Goal: Transaction & Acquisition: Book appointment/travel/reservation

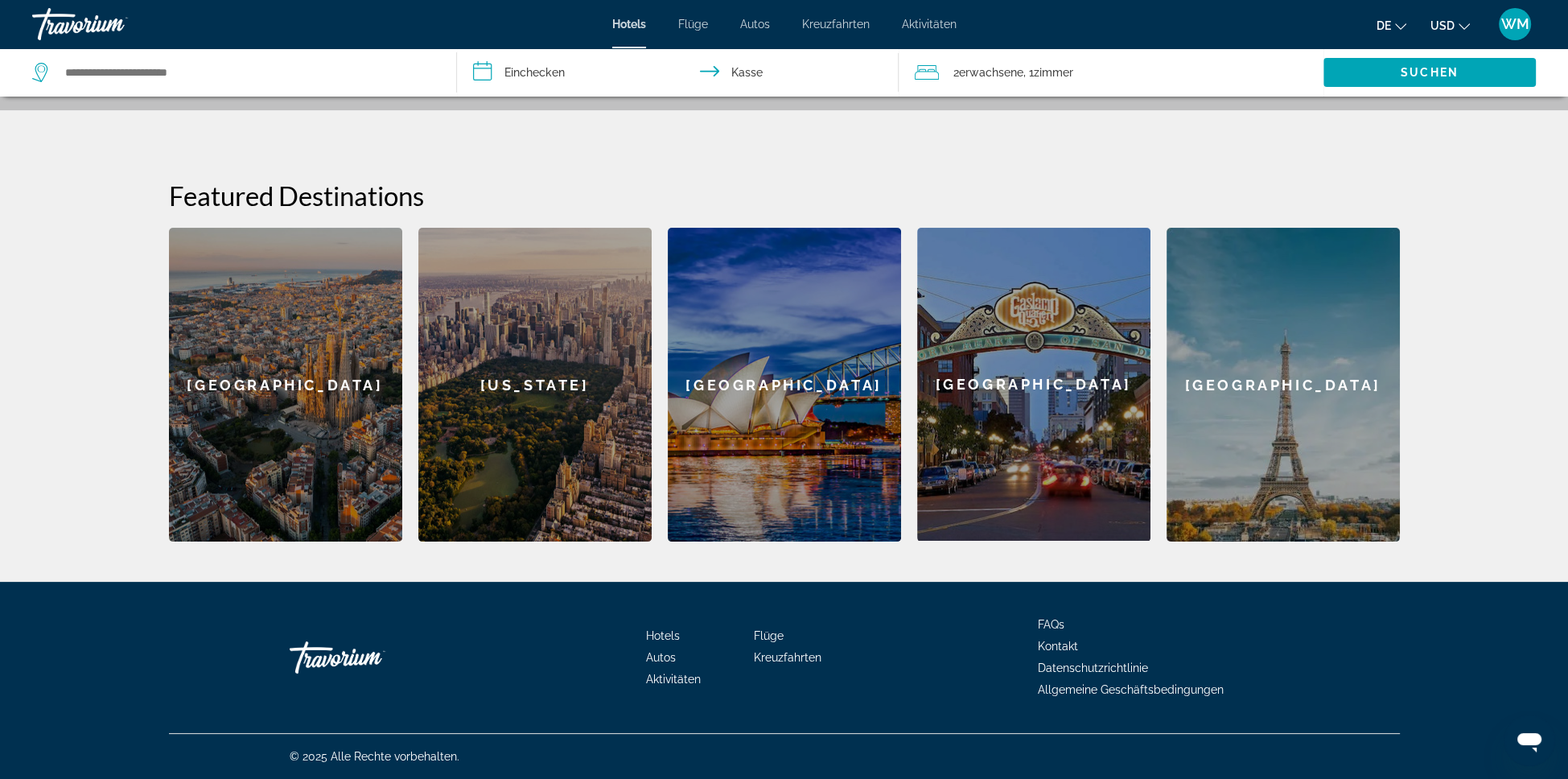
scroll to position [646, 0]
click at [170, 299] on div "[GEOGRAPHIC_DATA]" at bounding box center [285, 385] width 233 height 314
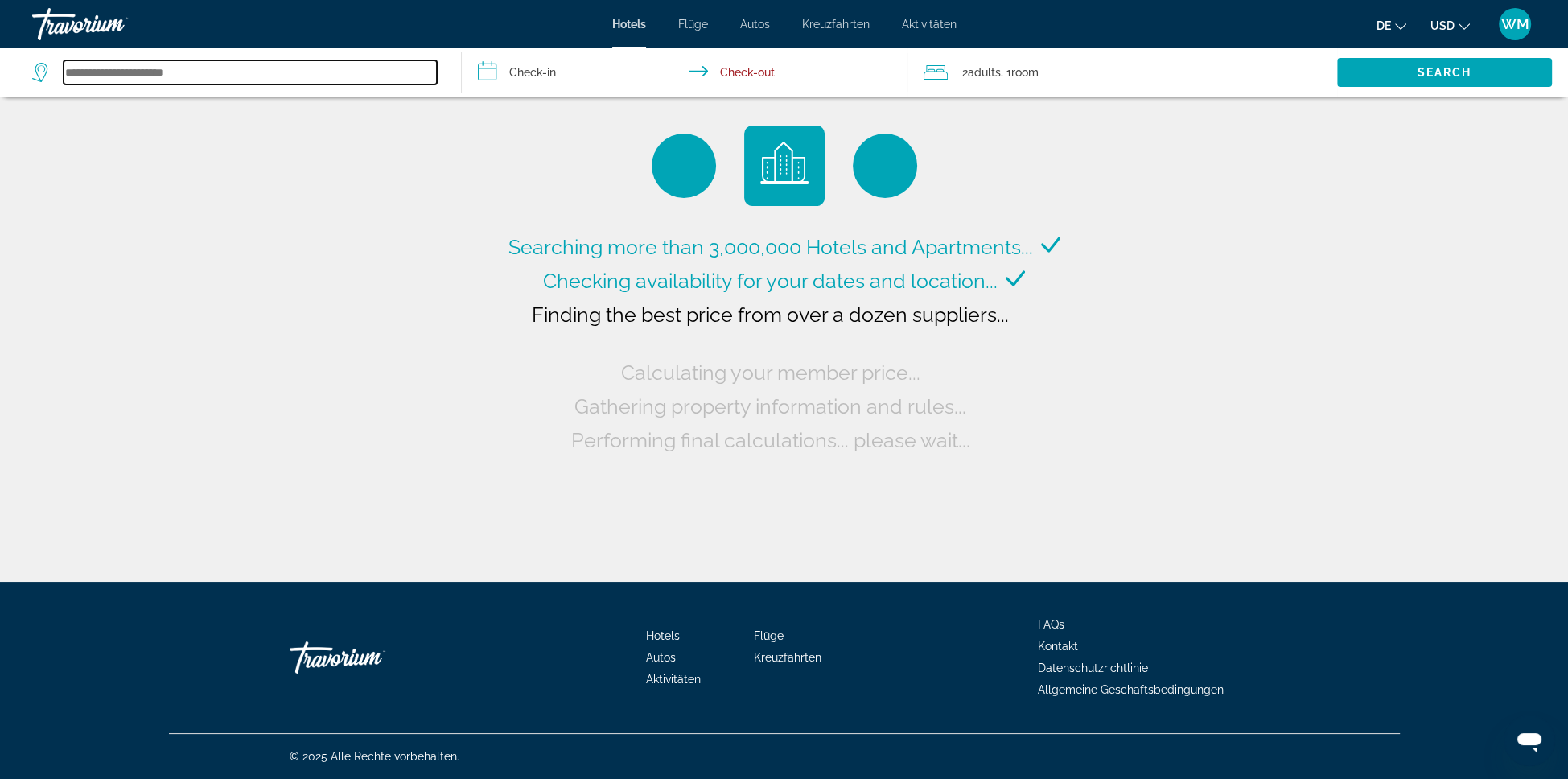
click at [187, 85] on input "Search widget" at bounding box center [250, 72] width 373 height 24
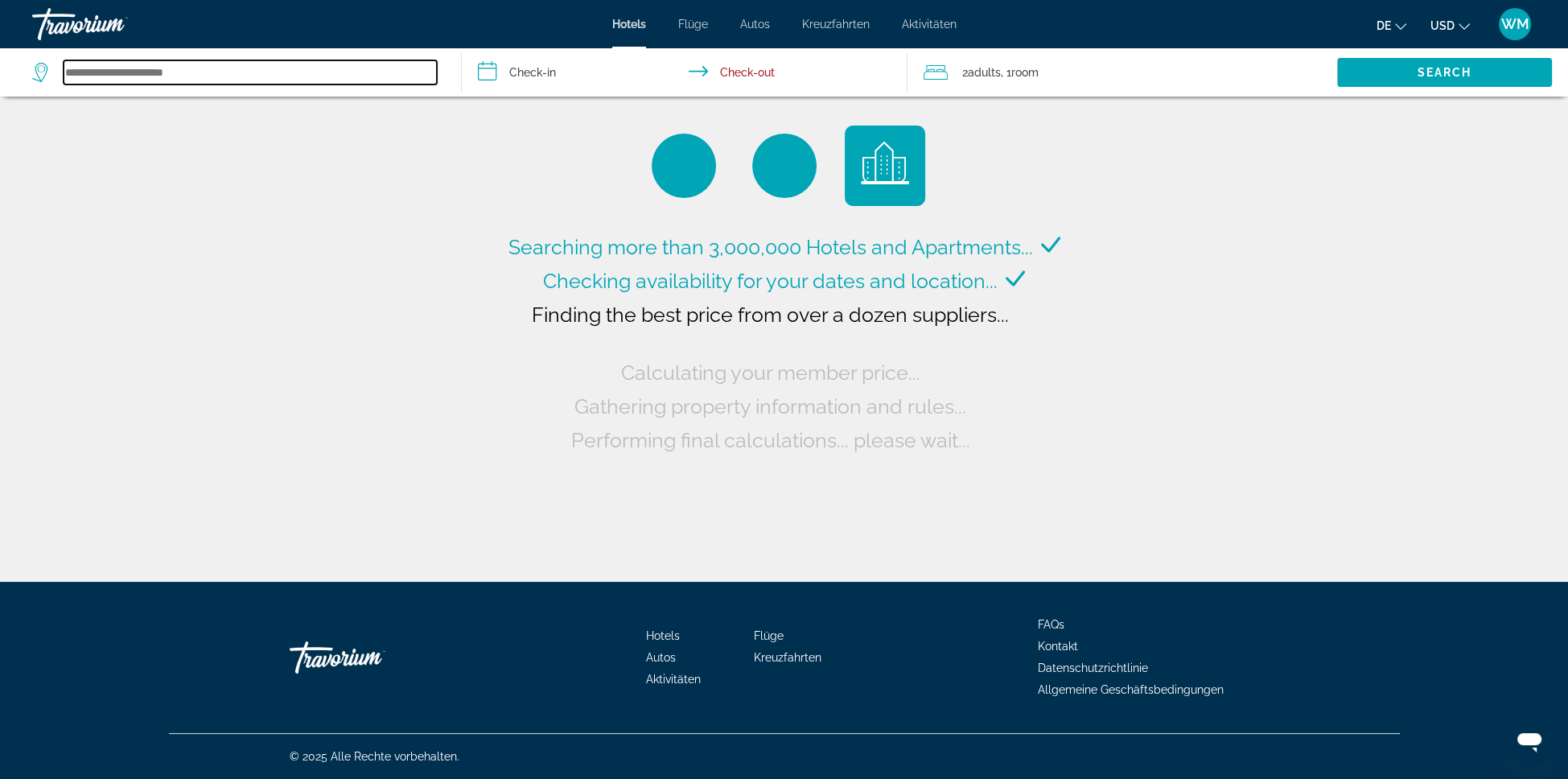
click at [187, 85] on input "Search widget" at bounding box center [250, 72] width 373 height 24
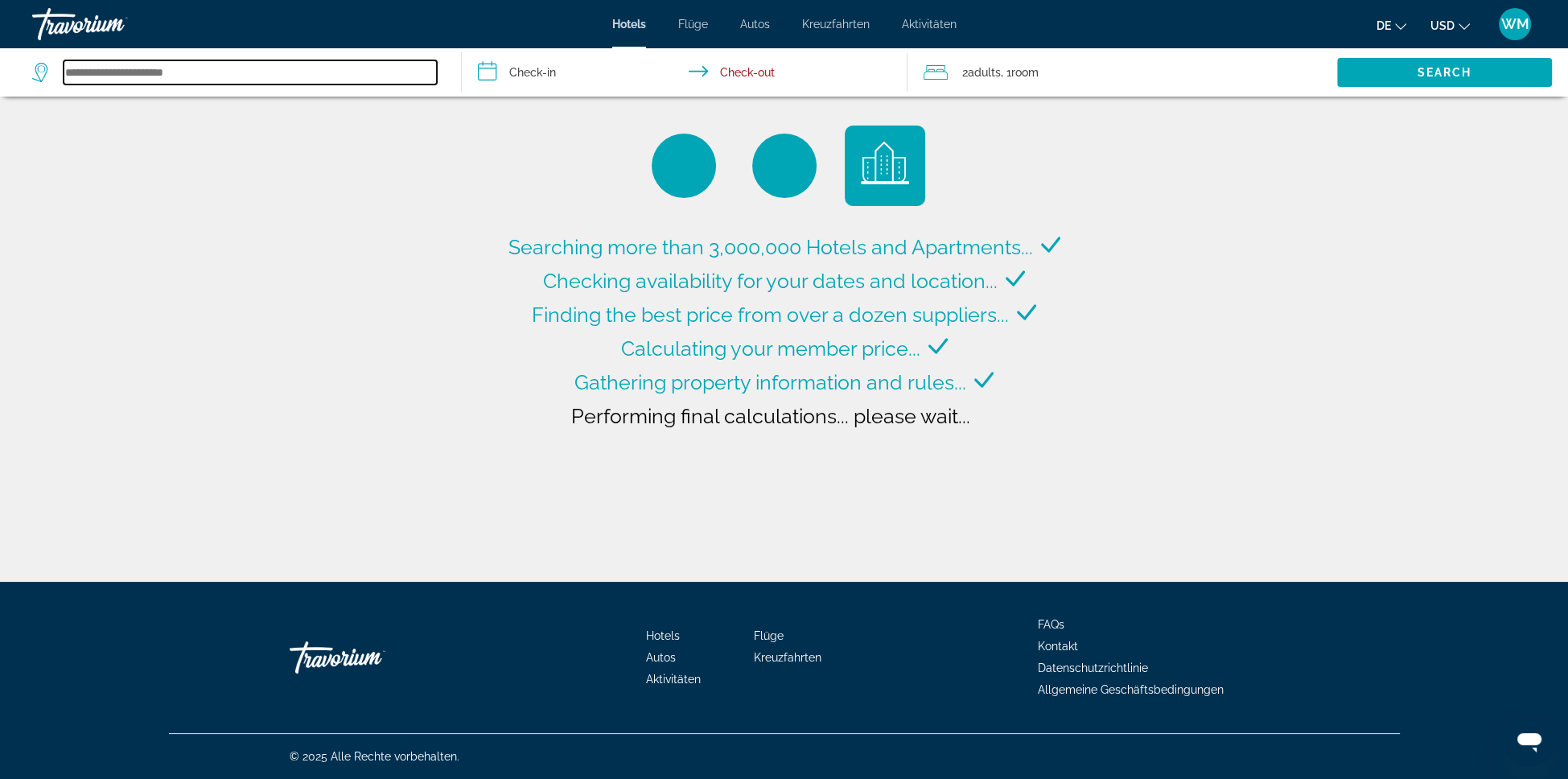
type input "**********"
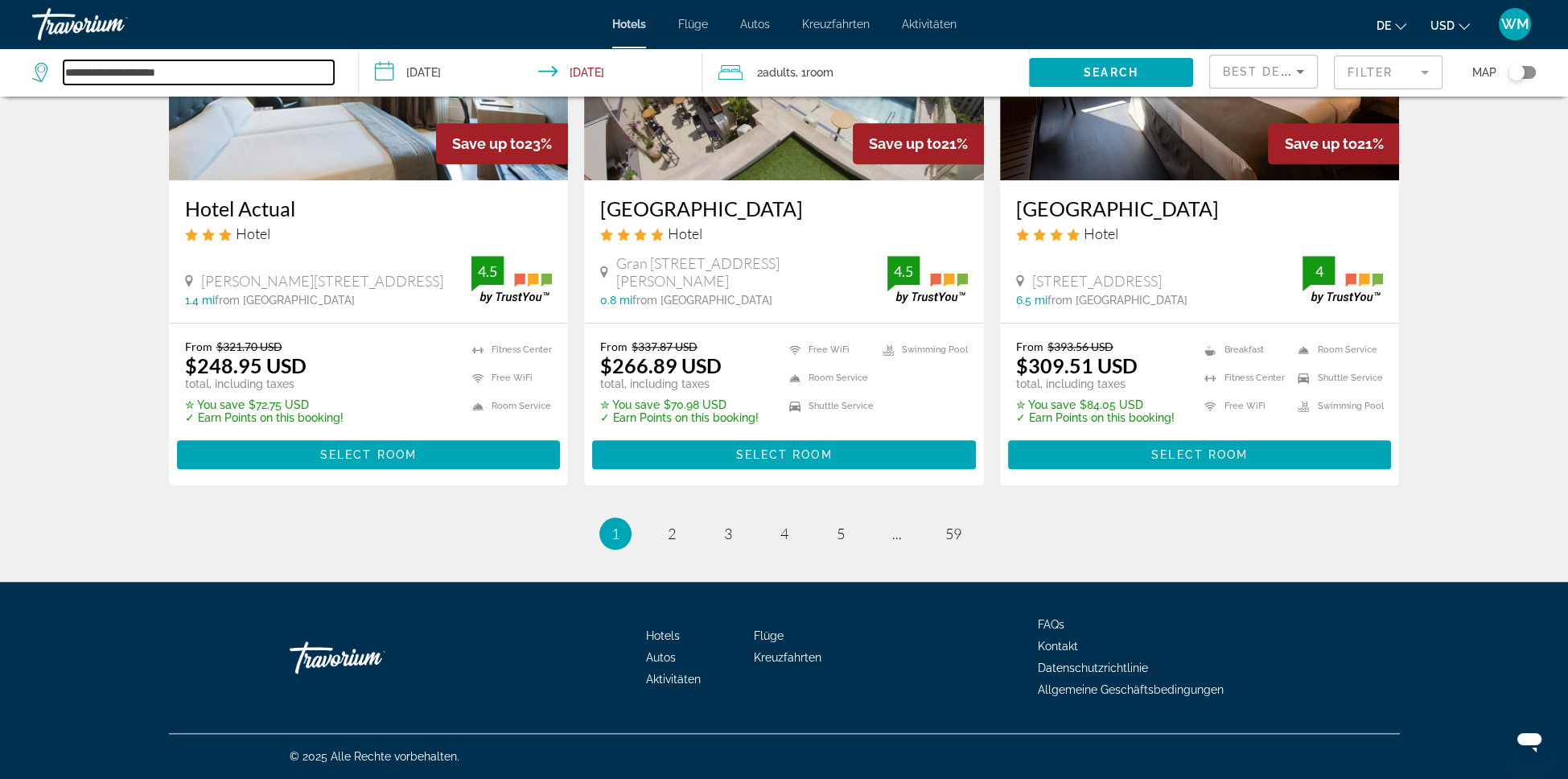
scroll to position [2648, 0]
click at [657, 520] on link "page 2" at bounding box center [671, 533] width 28 height 28
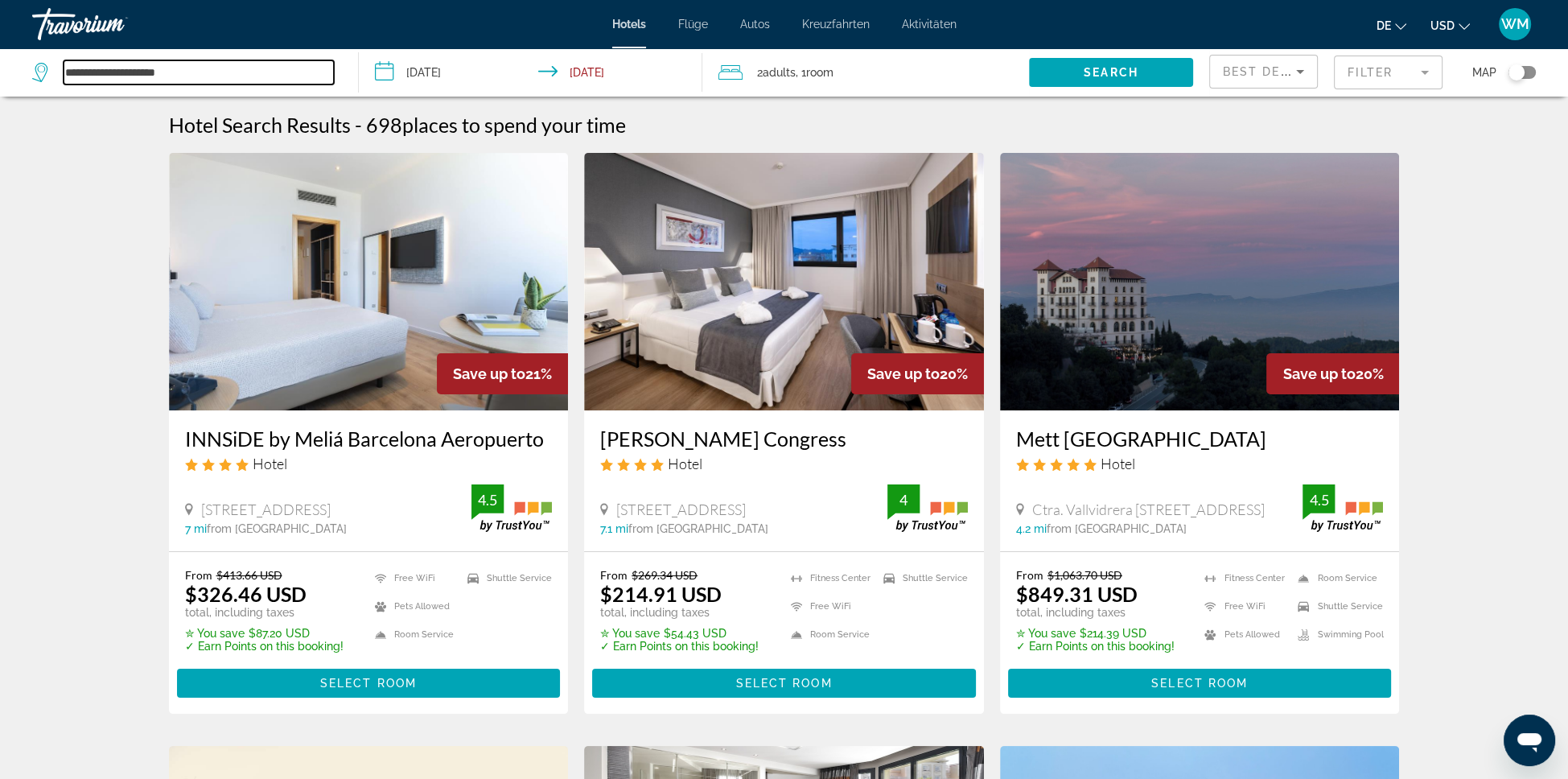
click at [147, 85] on input "**********" at bounding box center [199, 72] width 270 height 24
click at [145, 85] on input "**********" at bounding box center [199, 72] width 270 height 24
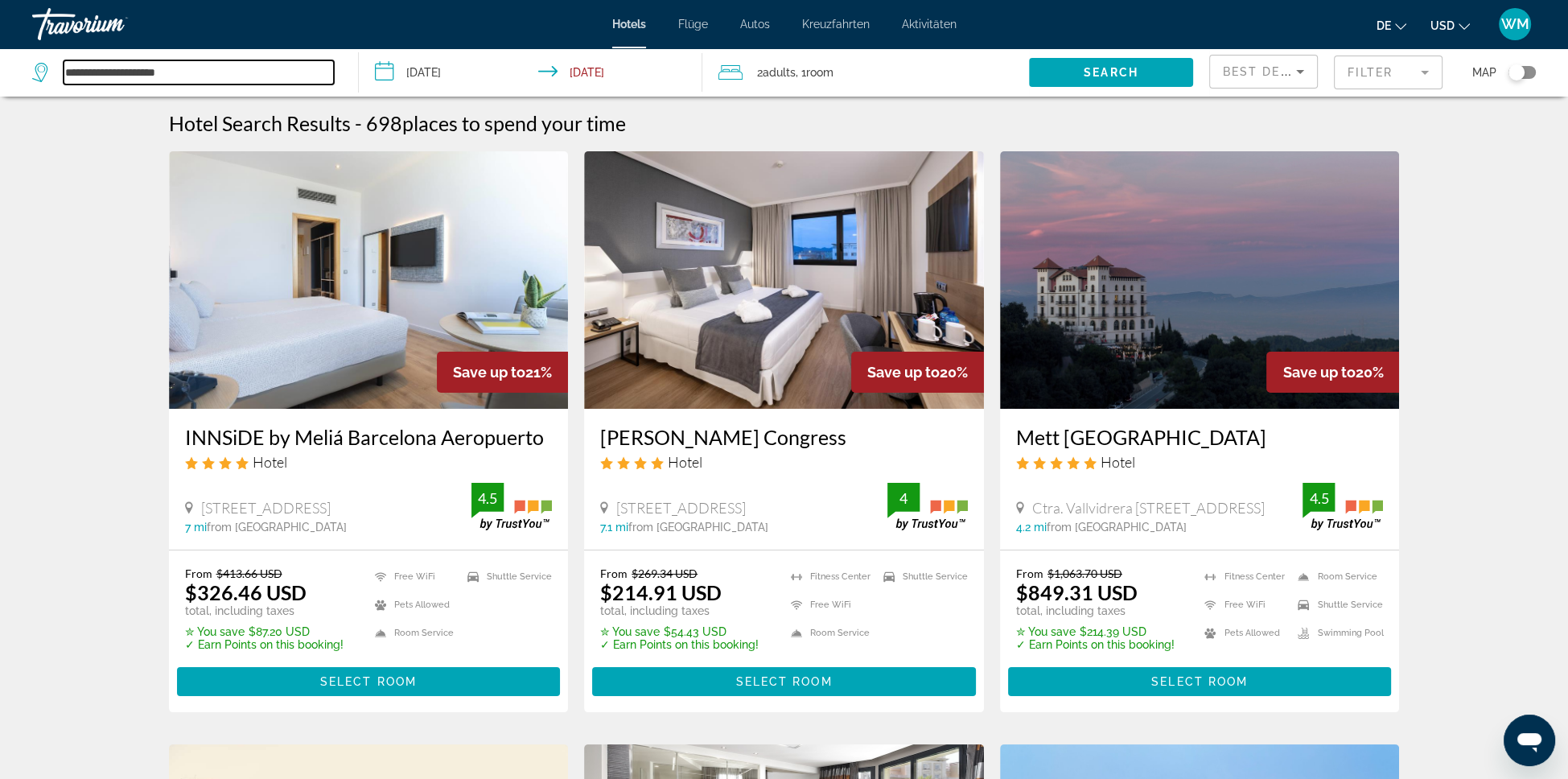
click at [245, 85] on input "**********" at bounding box center [199, 72] width 270 height 24
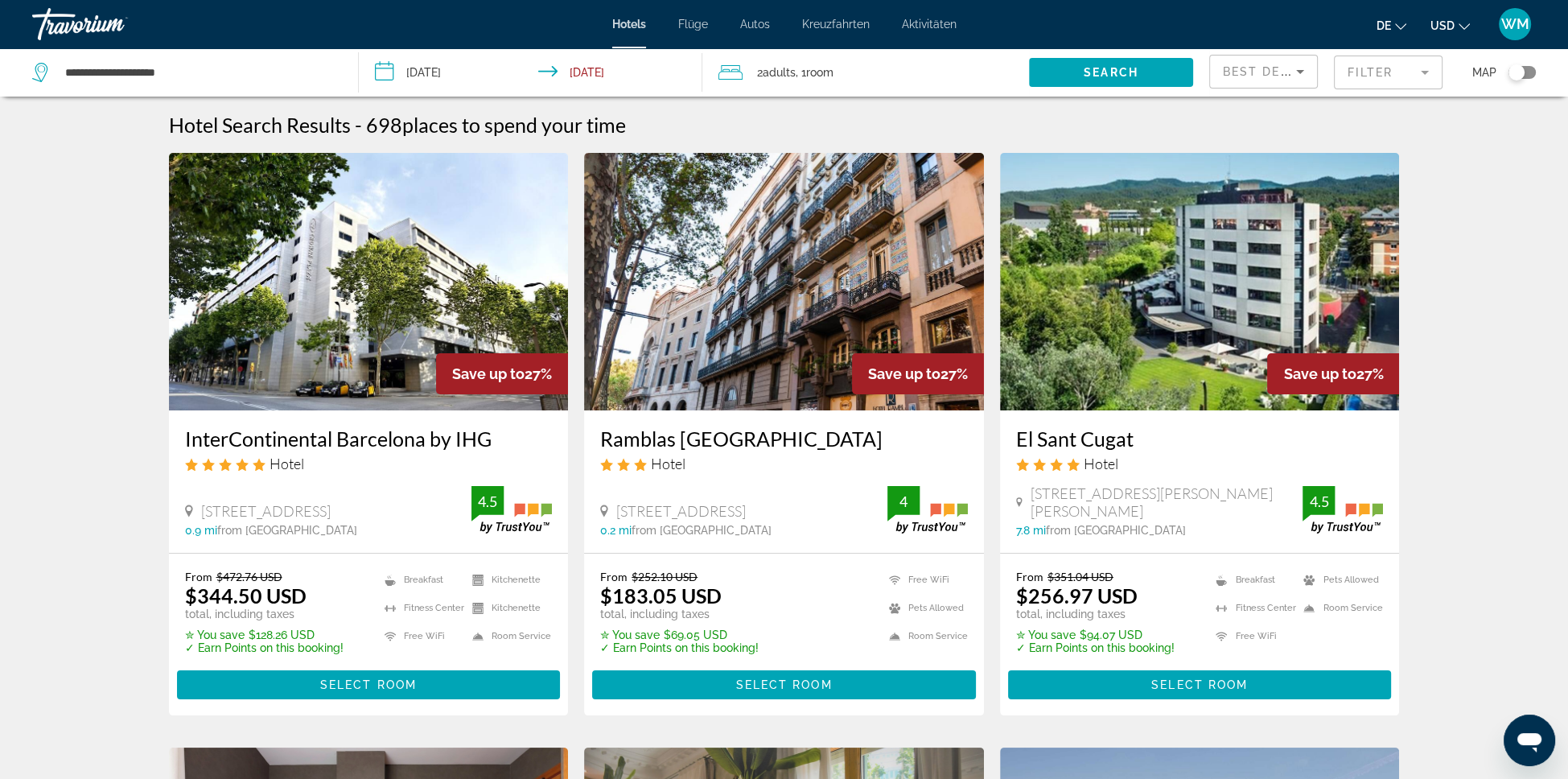
click at [612, 31] on font "Hotels" at bounding box center [628, 23] width 34 height 13
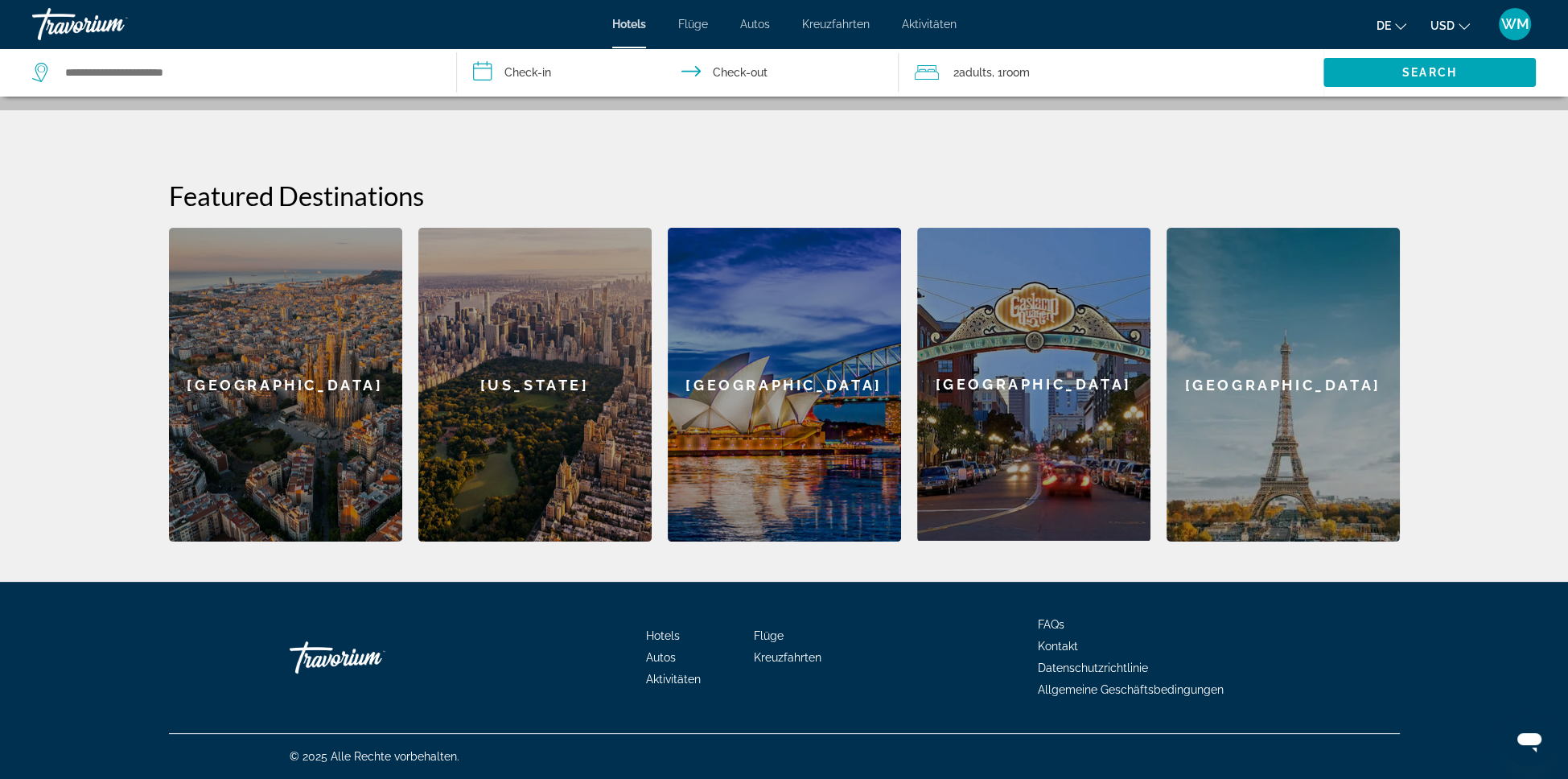
scroll to position [646, 0]
click at [511, 298] on div "[US_STATE]" at bounding box center [535, 385] width 233 height 314
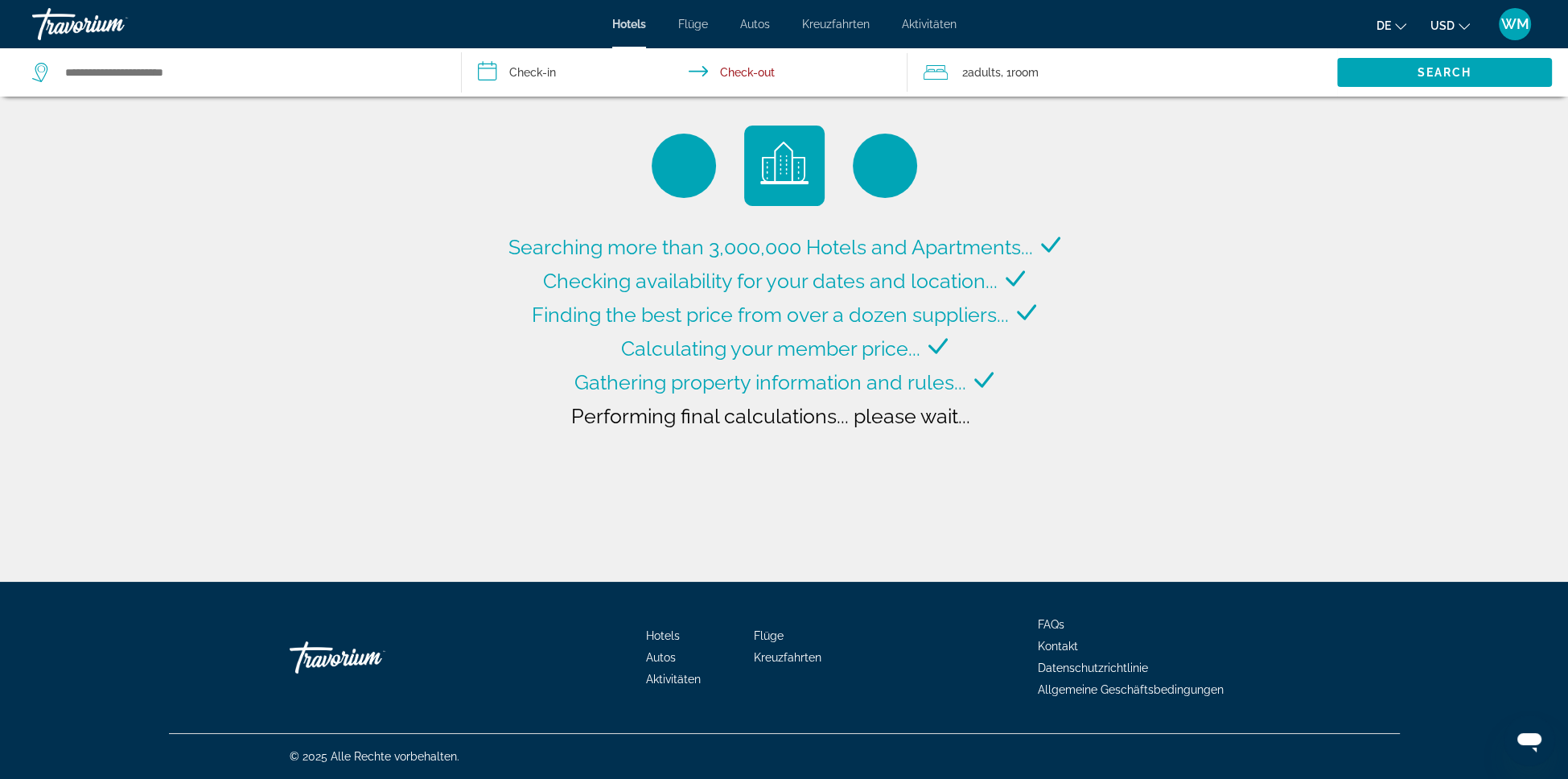
type input "**********"
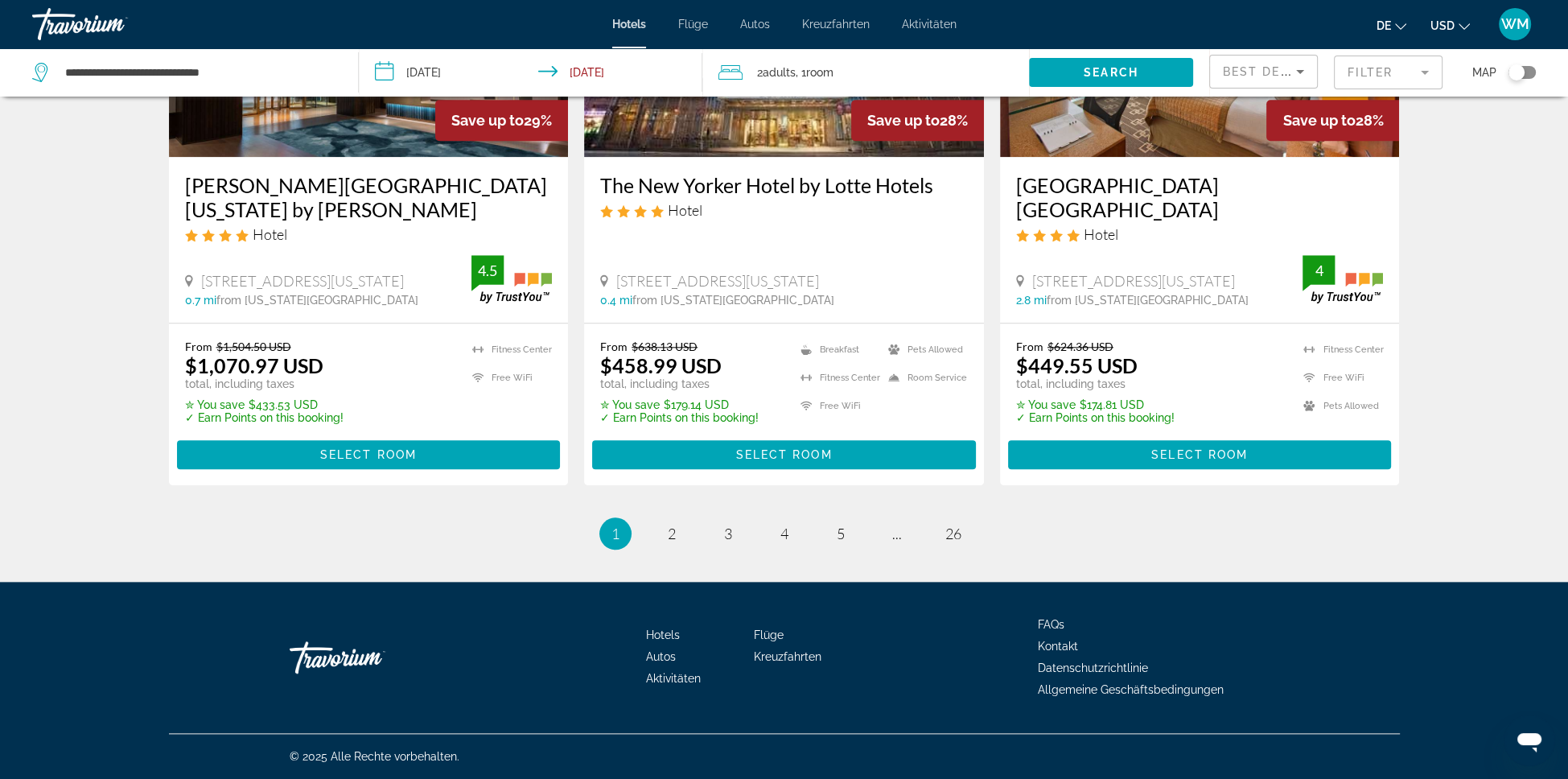
scroll to position [2727, 0]
click at [668, 524] on span "2" at bounding box center [672, 533] width 8 height 17
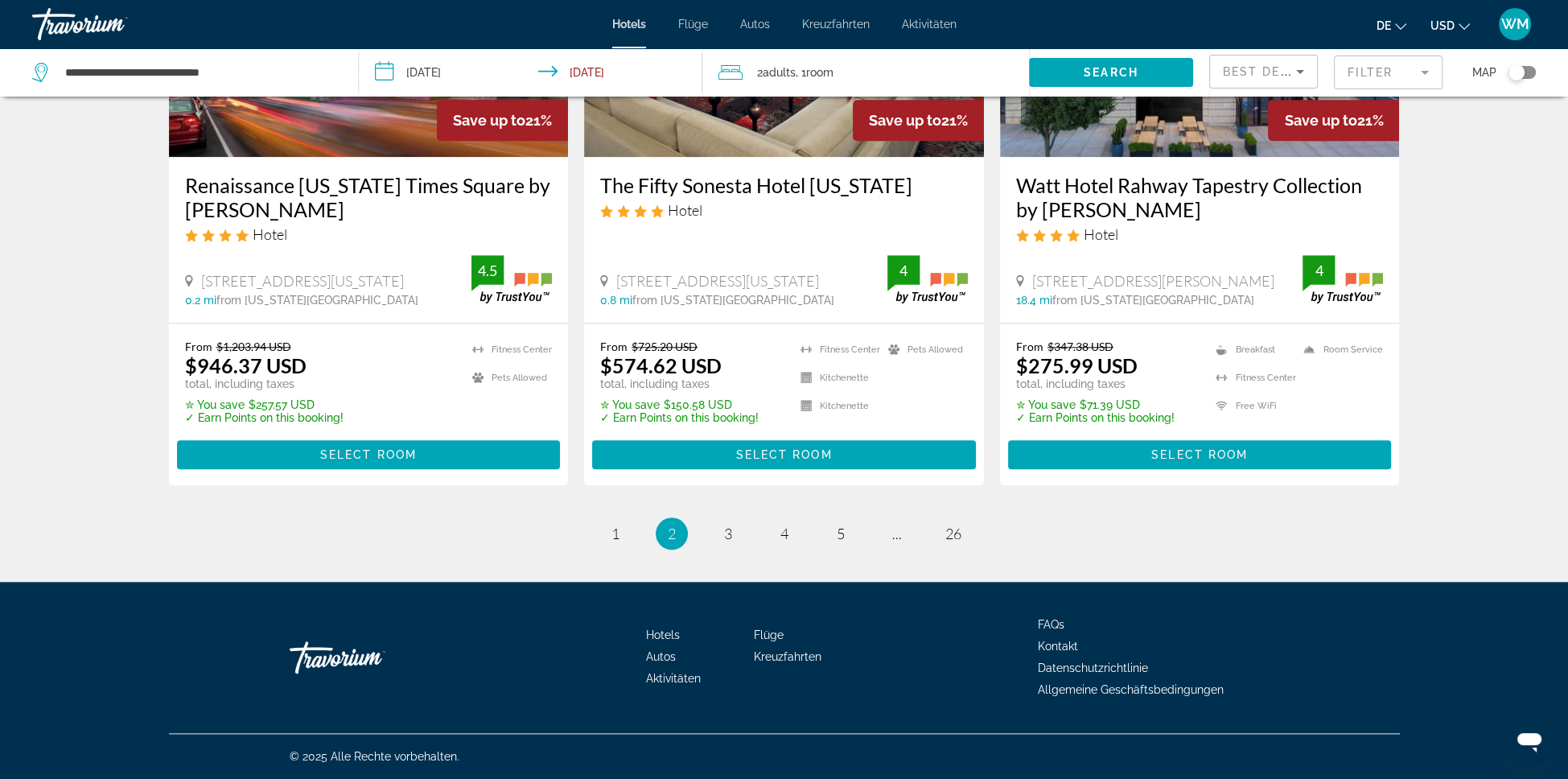
scroll to position [2766, 0]
click at [724, 524] on span "3" at bounding box center [728, 533] width 8 height 17
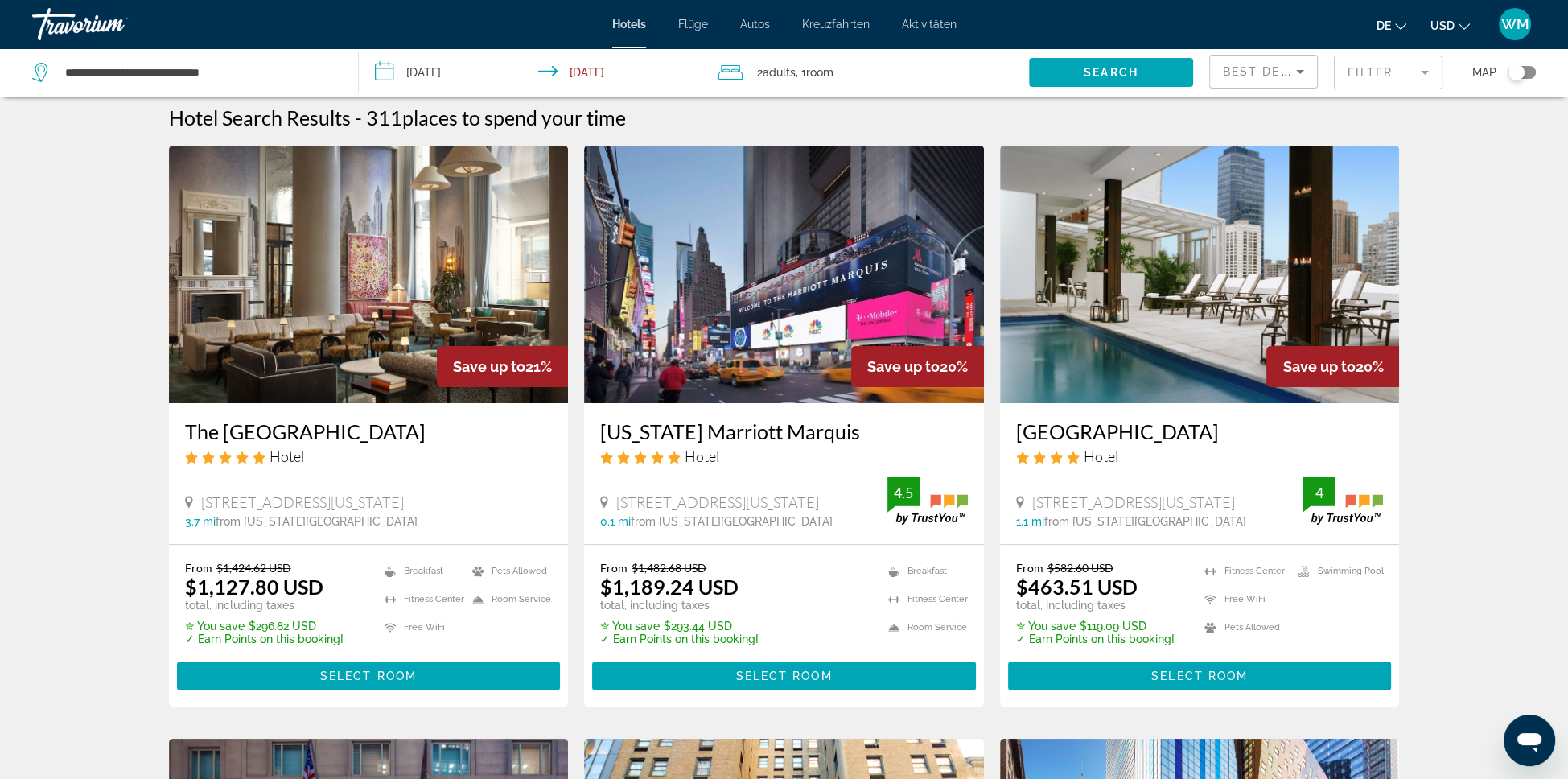
scroll to position [8, 0]
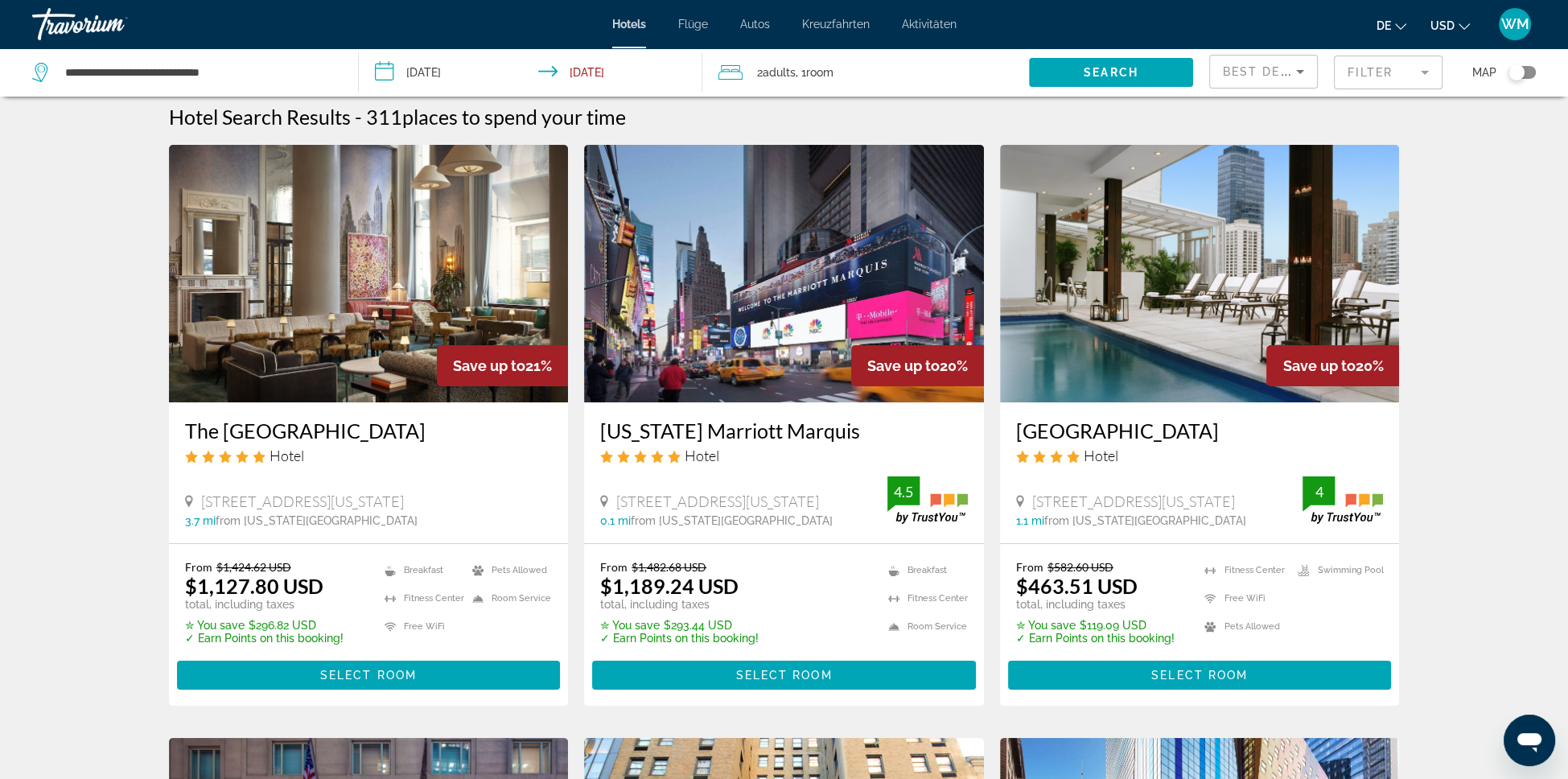
click at [678, 31] on font "Flüge" at bounding box center [693, 23] width 30 height 13
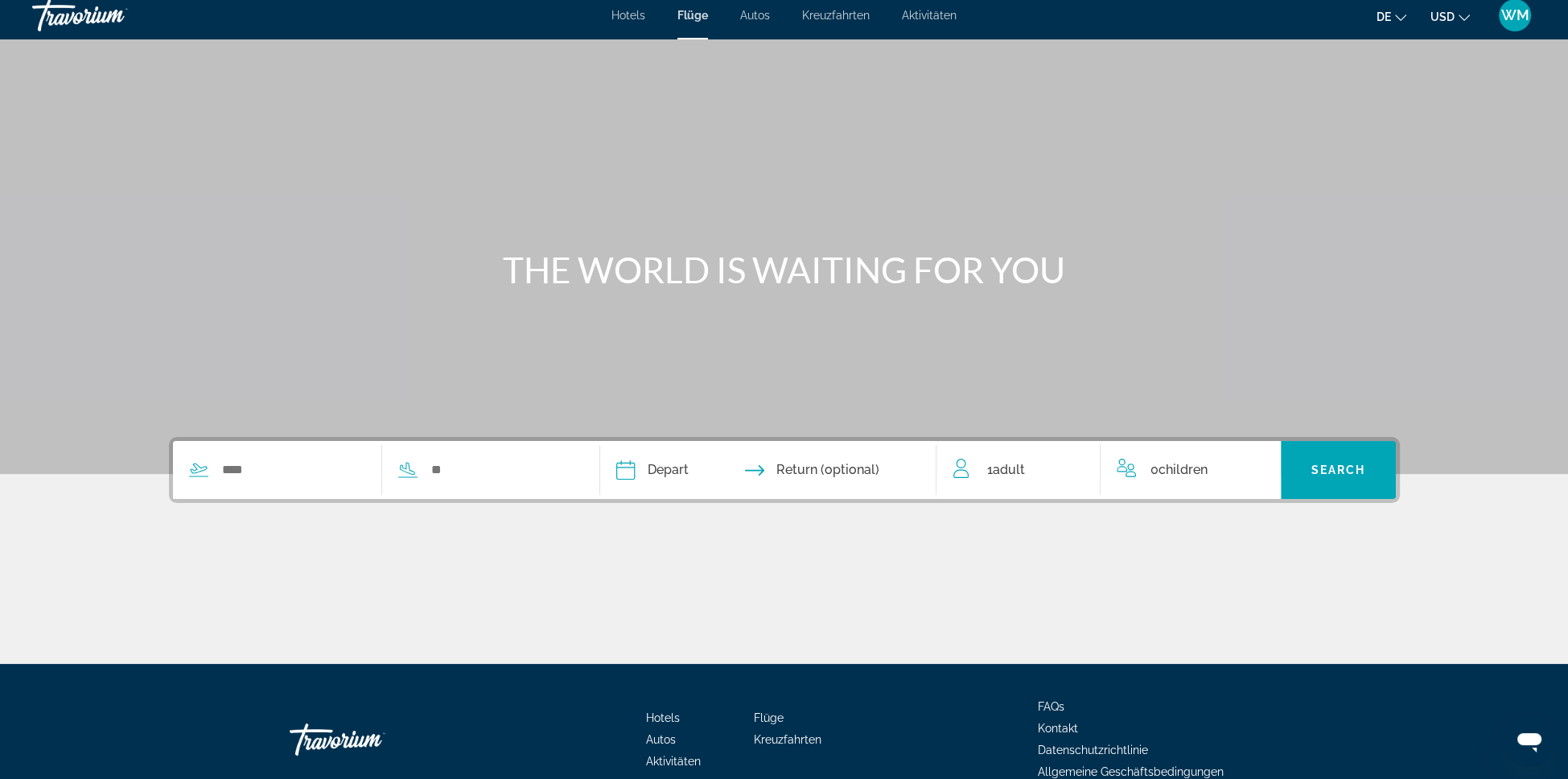
scroll to position [7, 0]
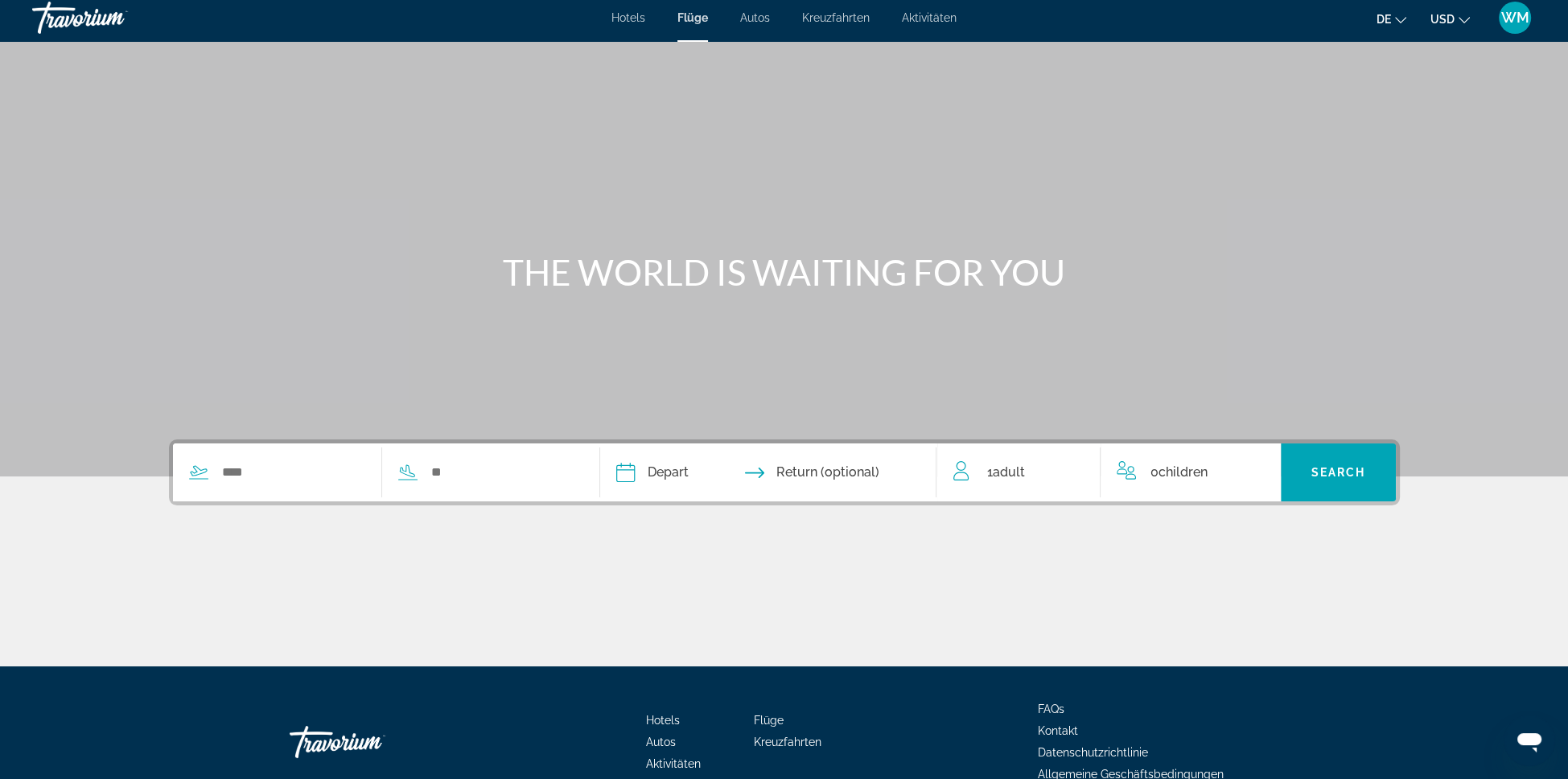
click at [752, 32] on div "Hotels Flüge Autos Kreuzfahrten Aktivitäten Hotels Flüge Autos Kreuzfahrten Akt…" at bounding box center [784, 17] width 1568 height 41
click at [750, 23] on font "Autos" at bounding box center [755, 17] width 30 height 13
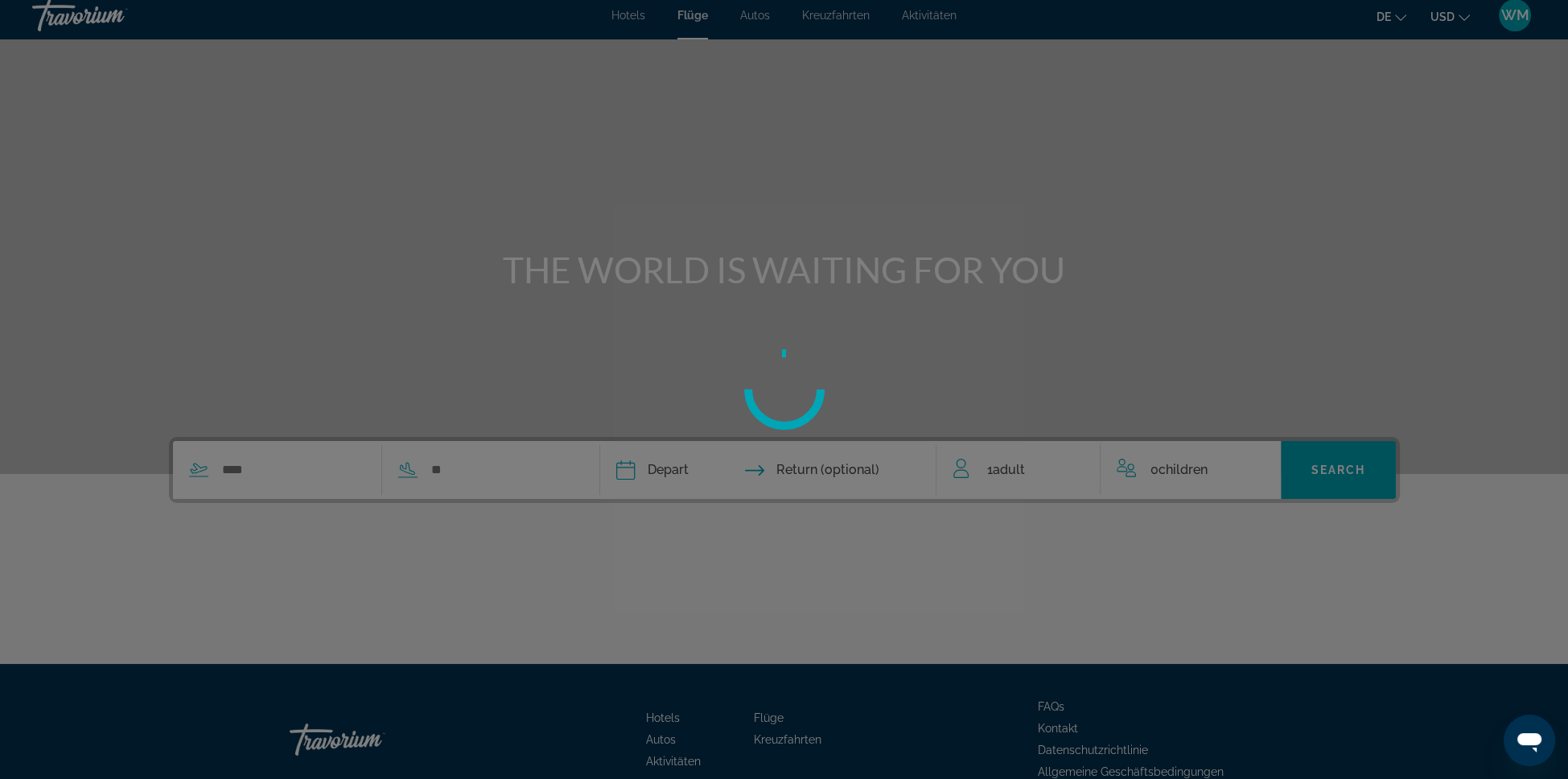
scroll to position [10, 0]
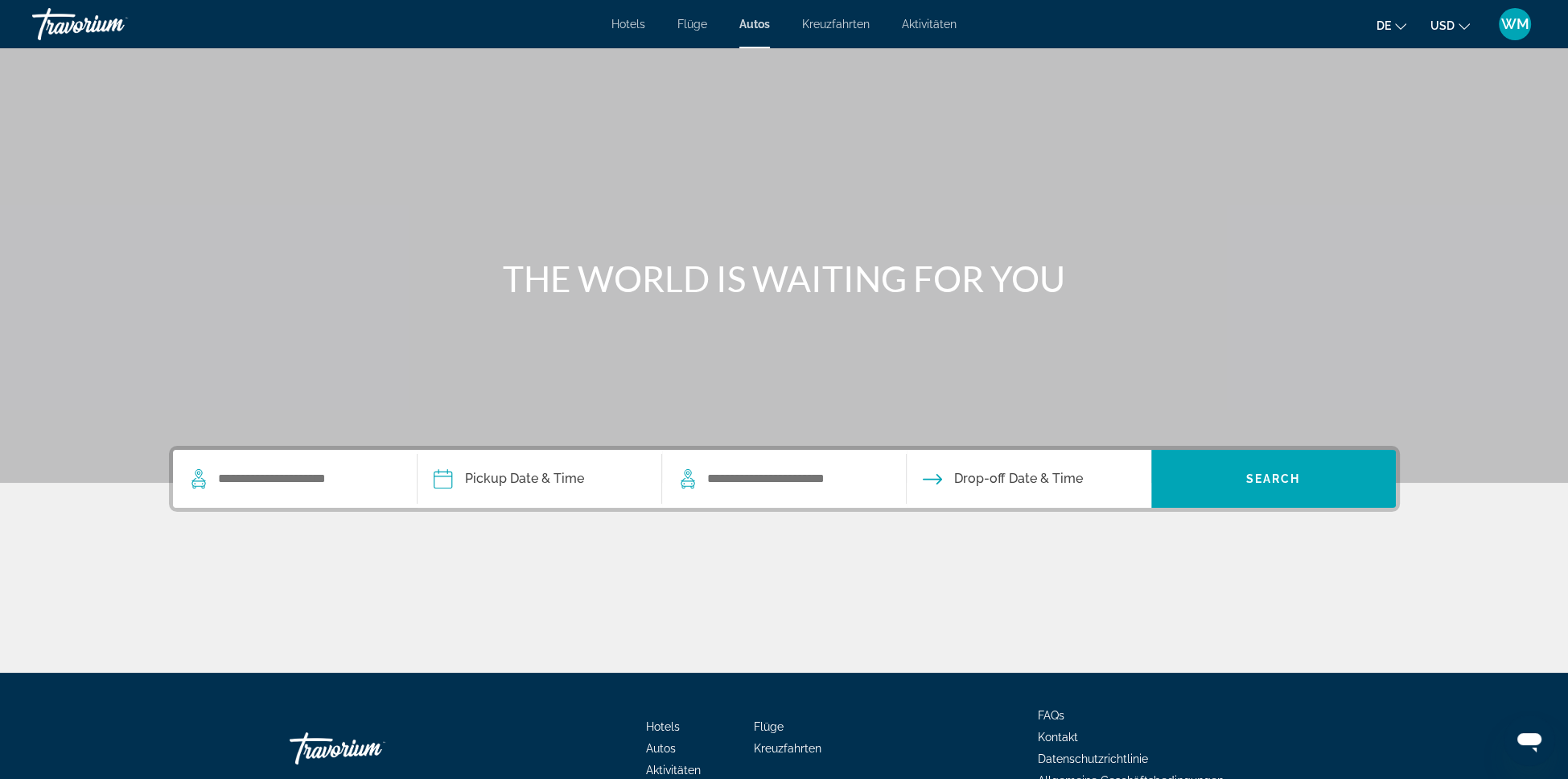
click at [1395, 32] on icon "Sprache ändern" at bounding box center [1400, 27] width 12 height 12
click at [1336, 113] on font "Deutsch" at bounding box center [1358, 105] width 44 height 13
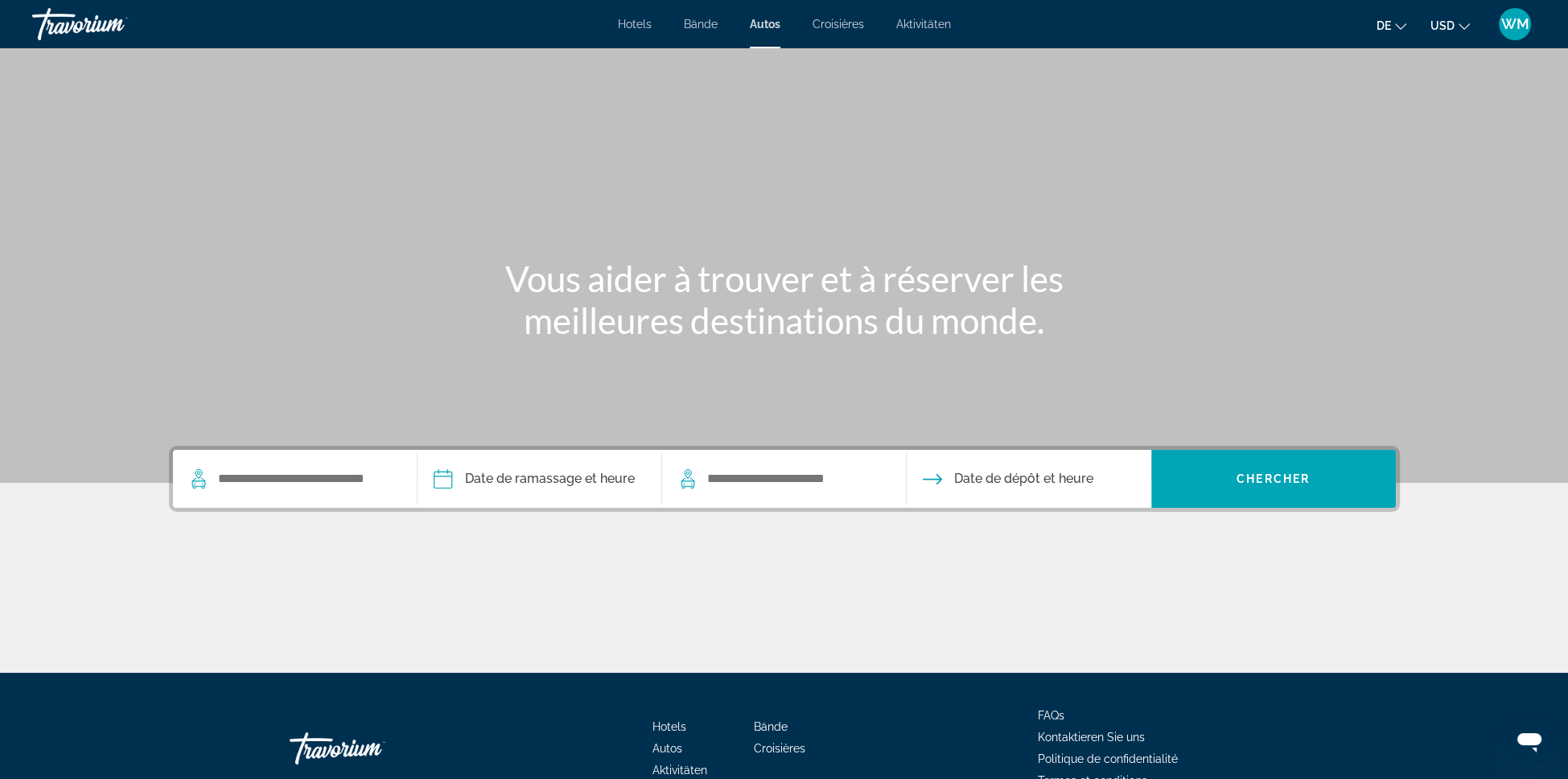
click at [1430, 32] on button "USD USD ($) MXN (Mex$) CAD (Can$) GBP (£) EUR (€) AUD (A$) NZD (NZ$) CNY (CN¥)" at bounding box center [1449, 25] width 40 height 23
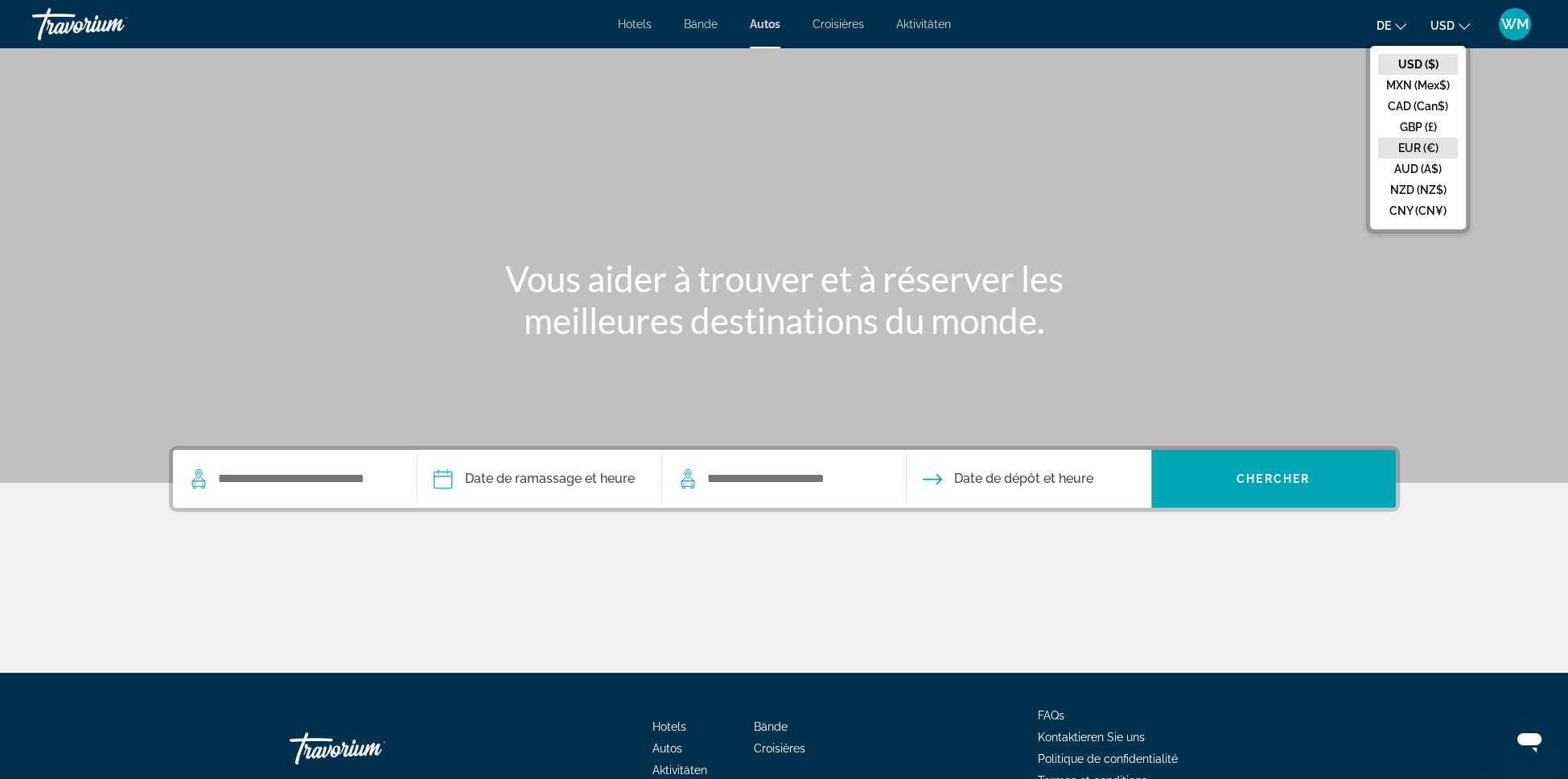
click at [1382, 158] on button "EUR (€)" at bounding box center [1418, 148] width 80 height 21
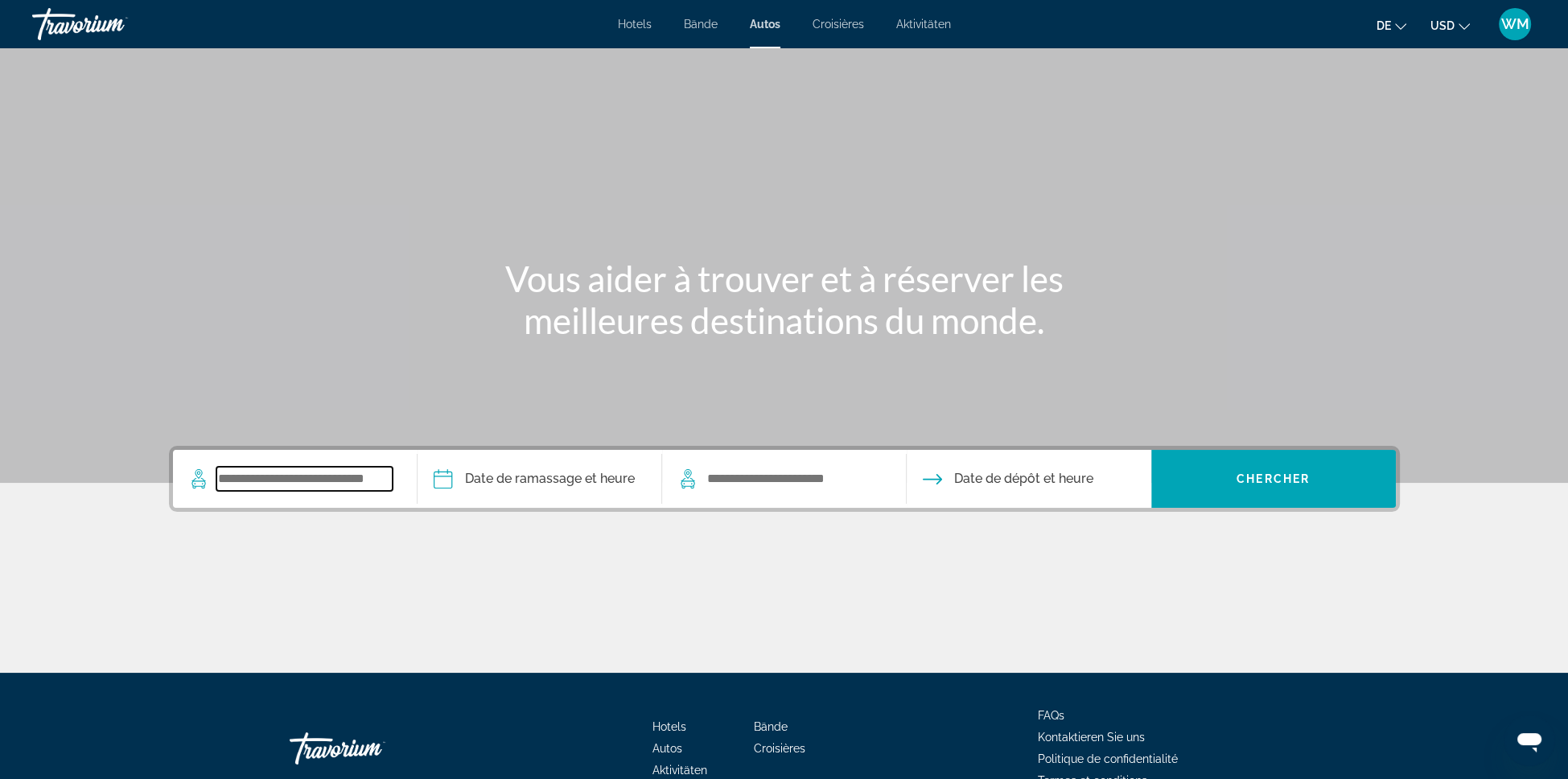
click at [217, 491] on input "Search widget" at bounding box center [305, 478] width 176 height 24
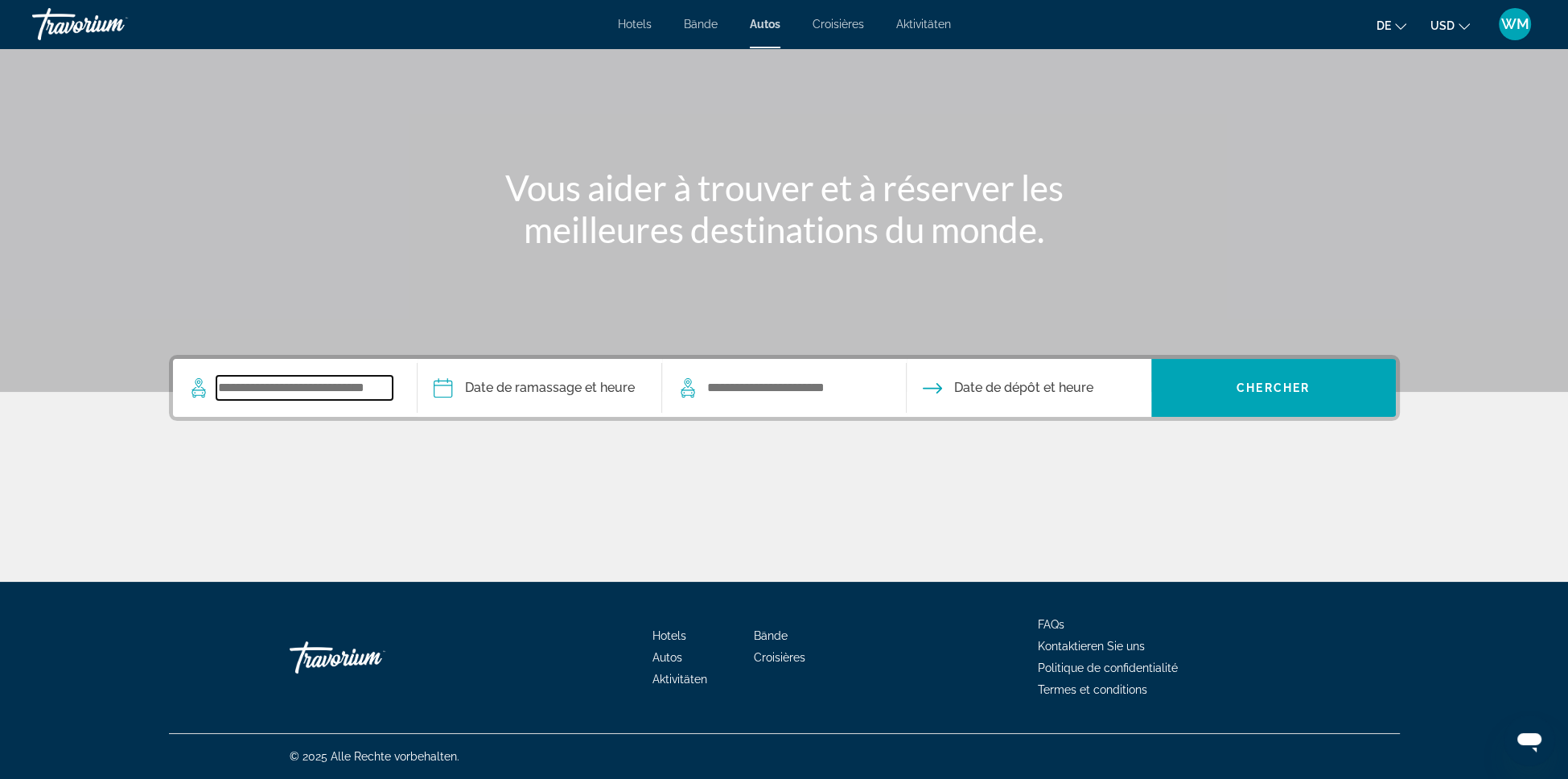
scroll to position [308, 0]
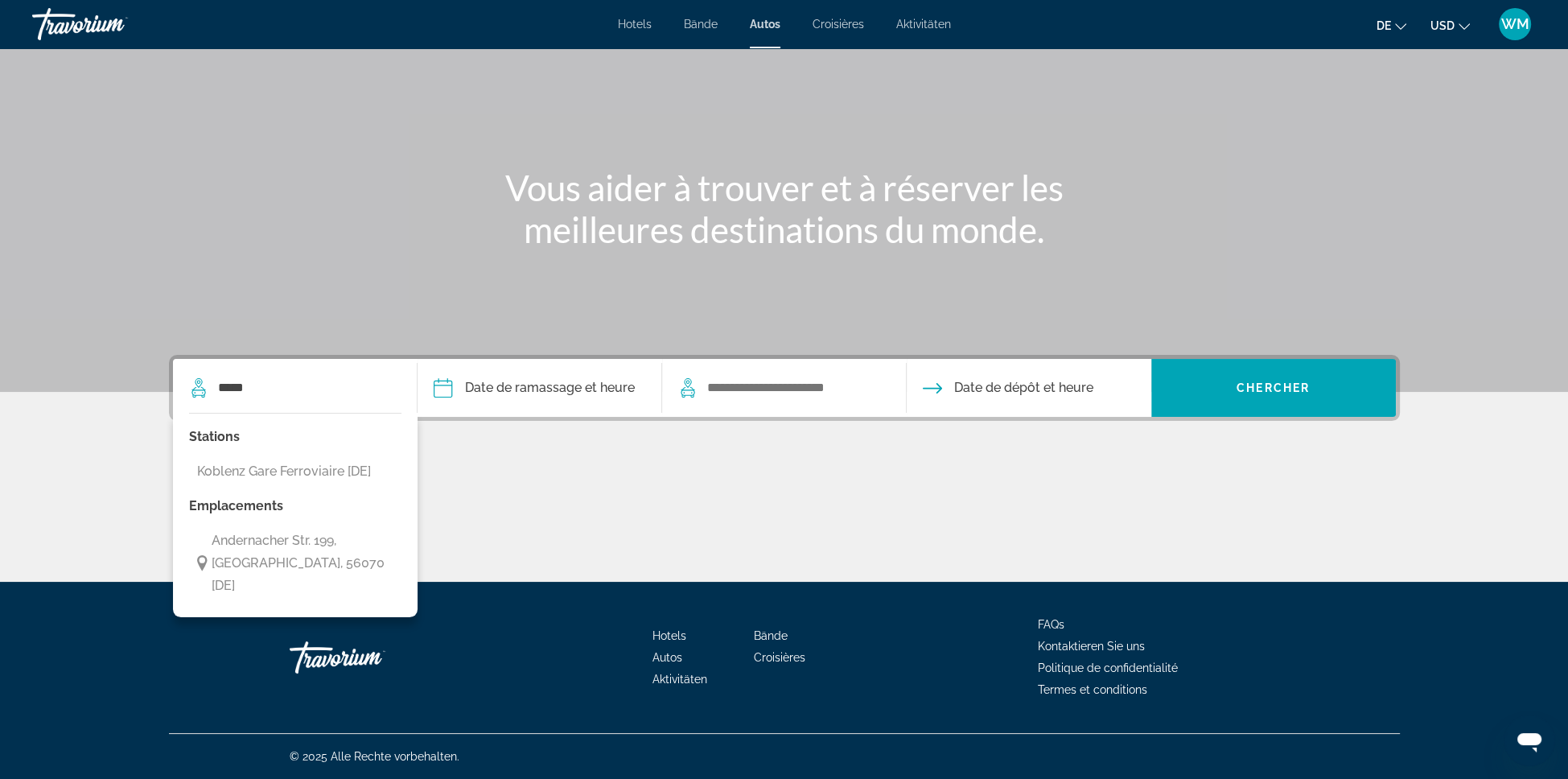
click at [212, 529] on span "Andernacher Str. 199, Koblenz, 56070 [DE]" at bounding box center [303, 563] width 182 height 67
type input "**********"
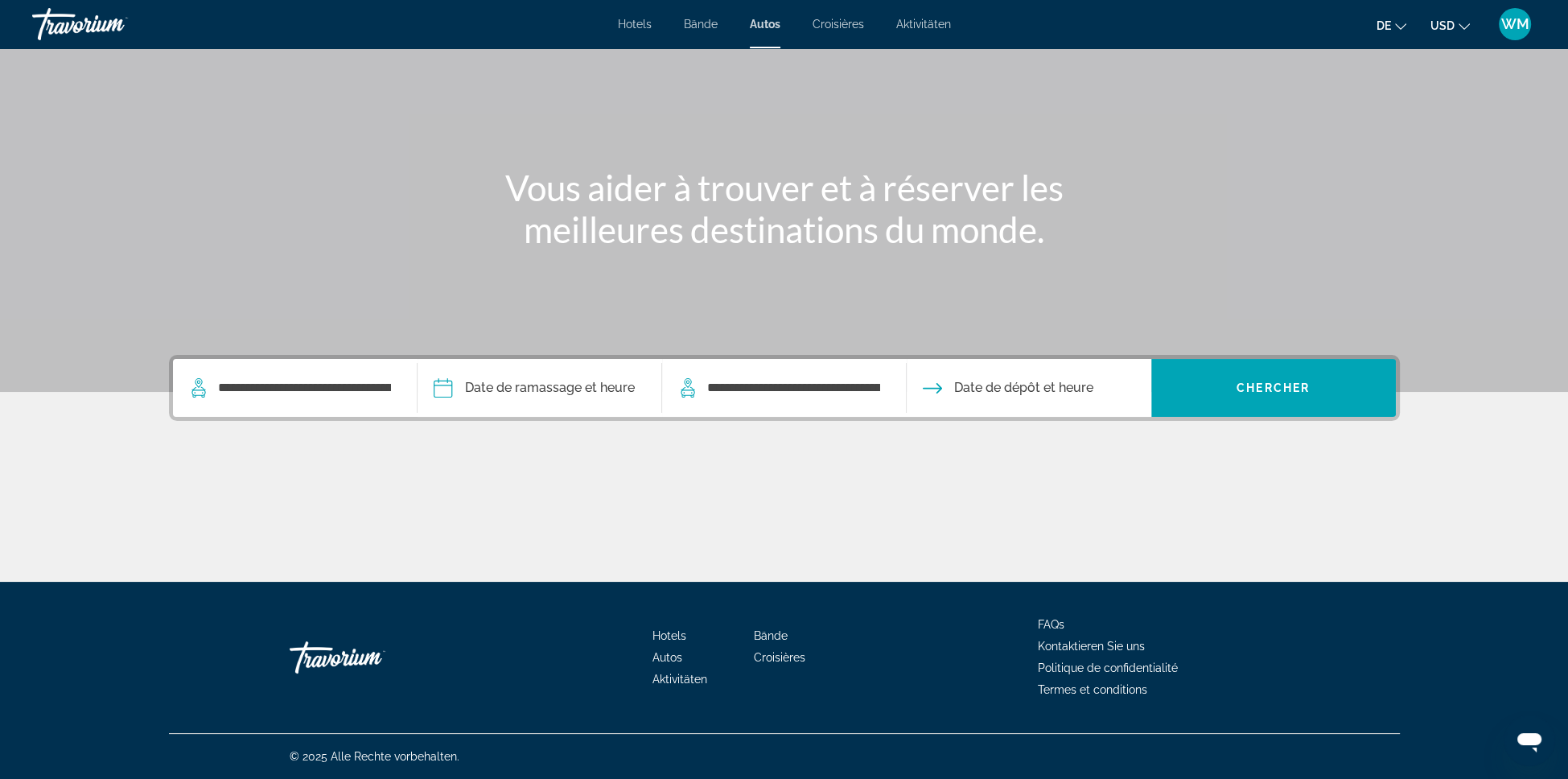
click at [502, 359] on input "Pickup date" at bounding box center [539, 390] width 251 height 63
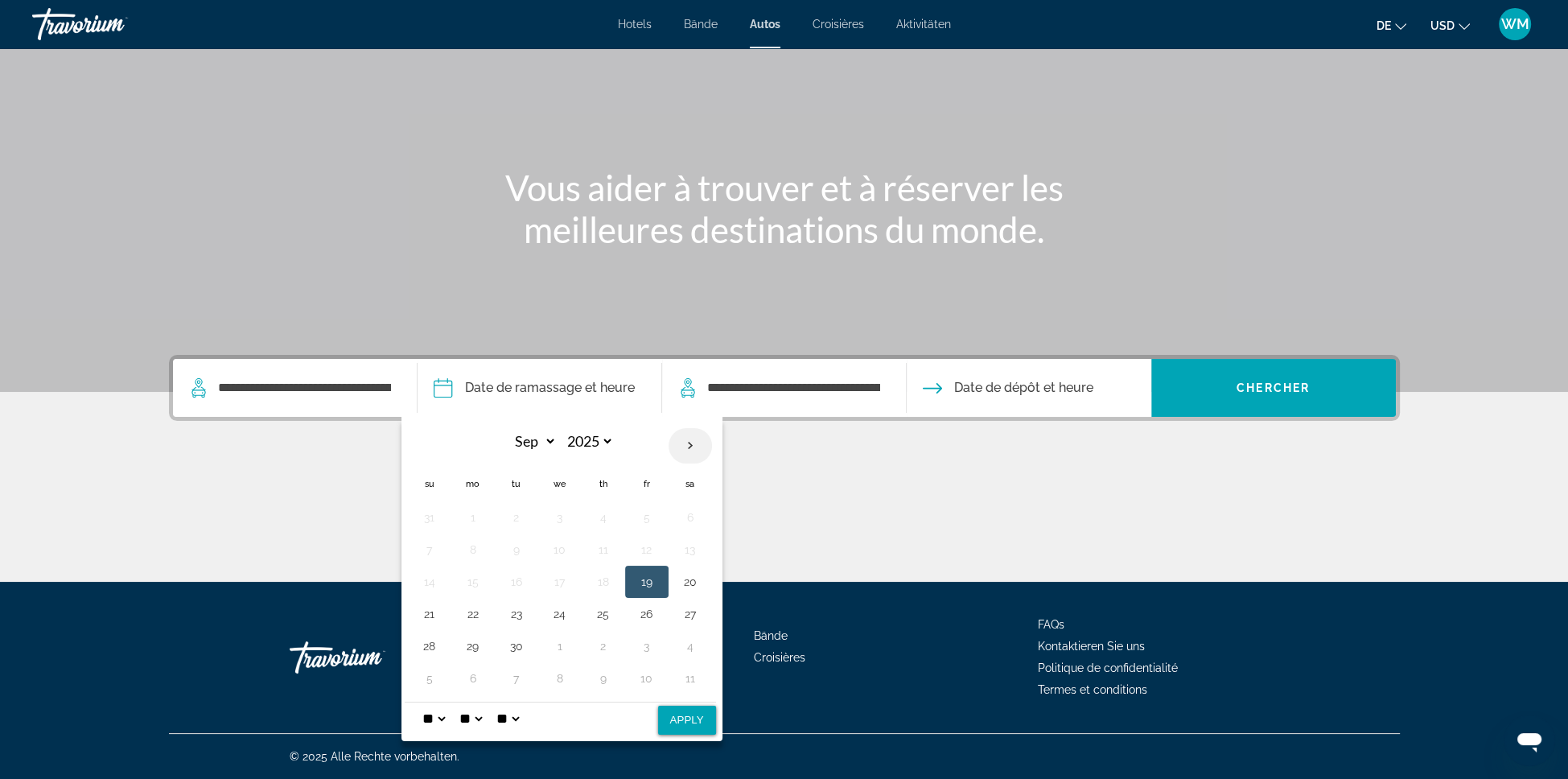
click at [669, 428] on th "Next month" at bounding box center [690, 445] width 43 height 36
select select "**"
click at [591, 603] on button "20" at bounding box center [603, 613] width 26 height 22
click at [678, 603] on button "22" at bounding box center [690, 613] width 26 height 22
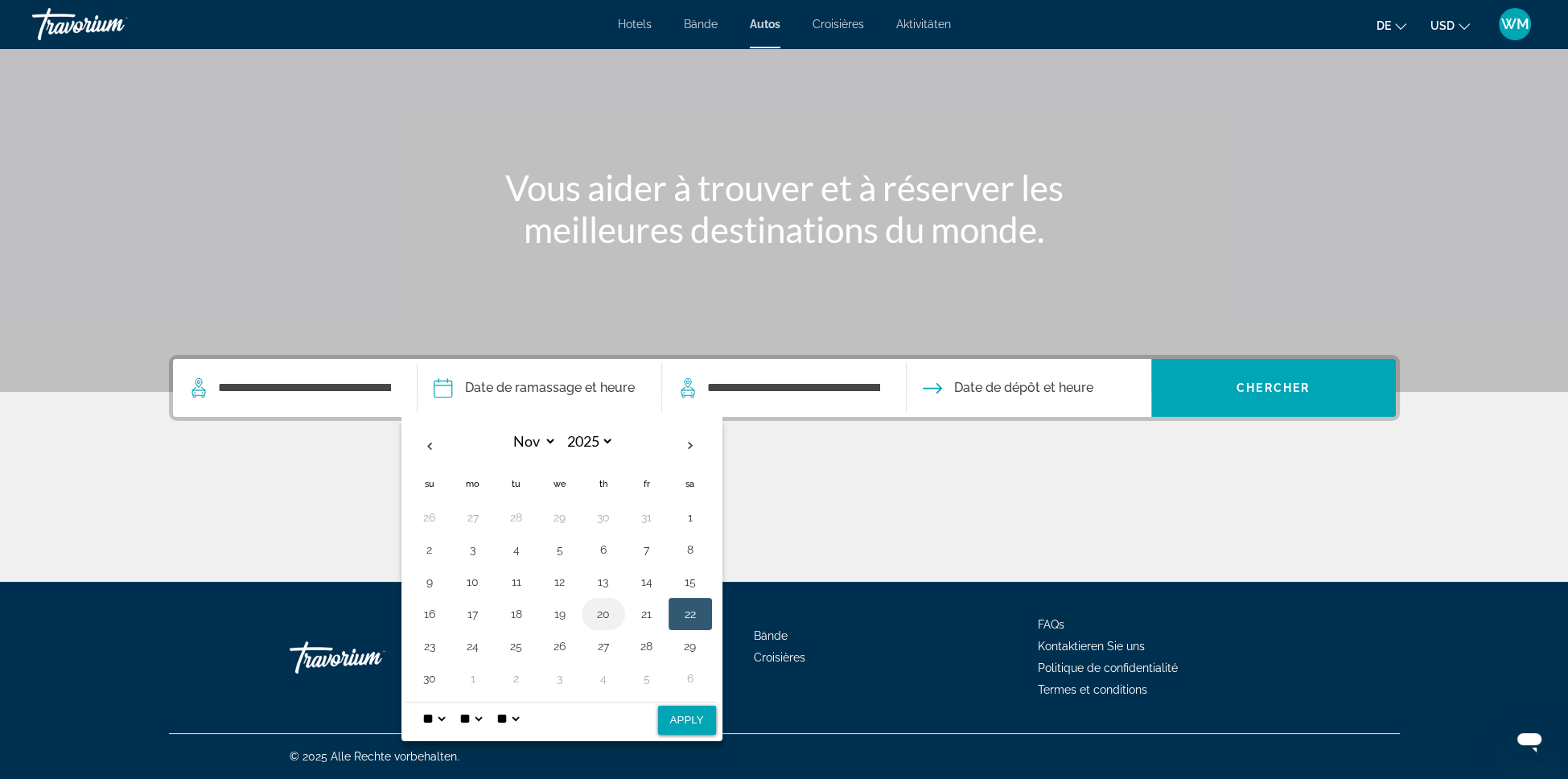
click at [591, 603] on button "20" at bounding box center [603, 613] width 26 height 22
click at [533, 359] on input "Pickup date" at bounding box center [539, 390] width 251 height 63
click at [710, 376] on input "**********" at bounding box center [793, 388] width 176 height 24
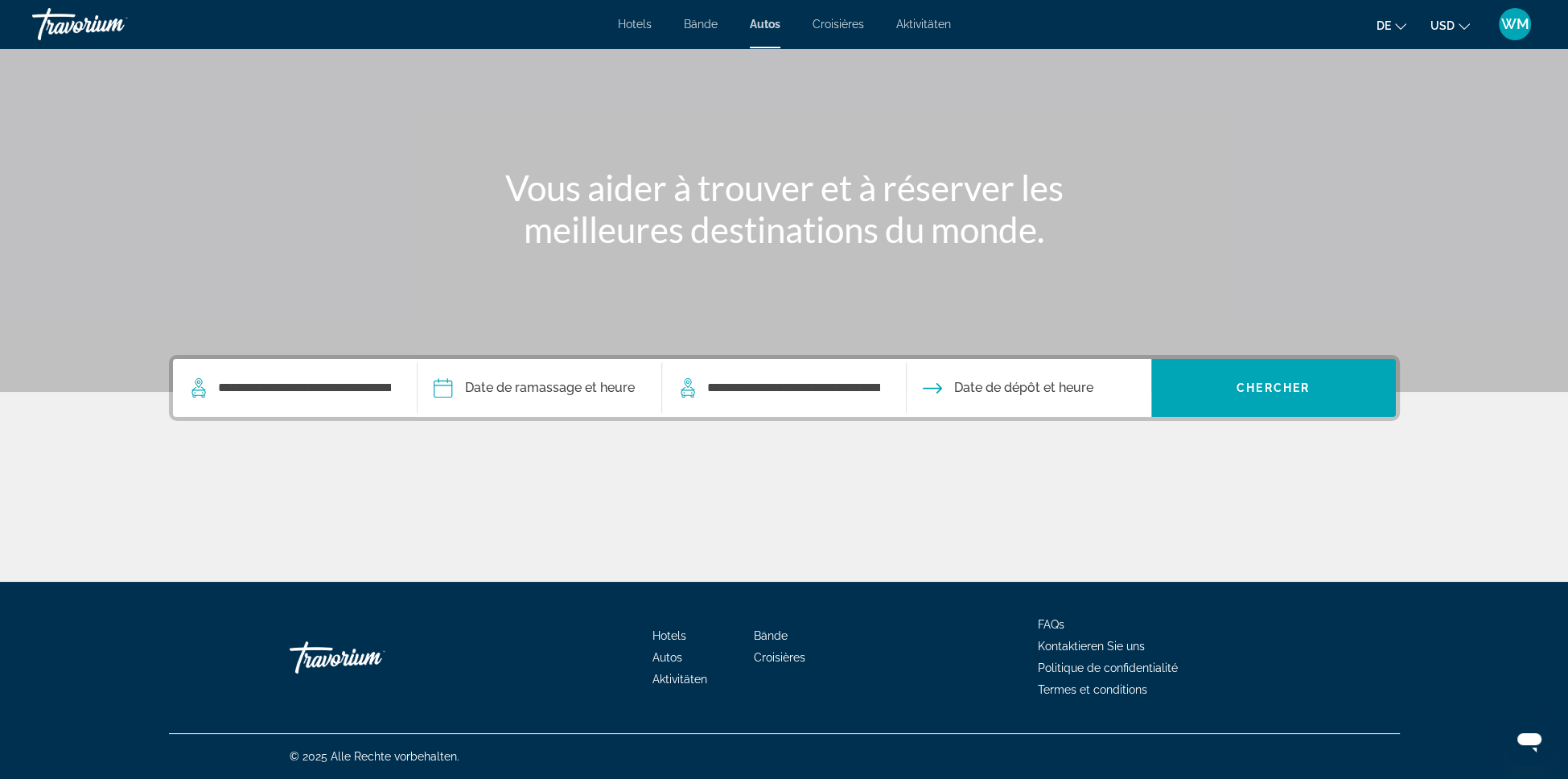
click at [581, 359] on input "Pickup date" at bounding box center [539, 390] width 251 height 63
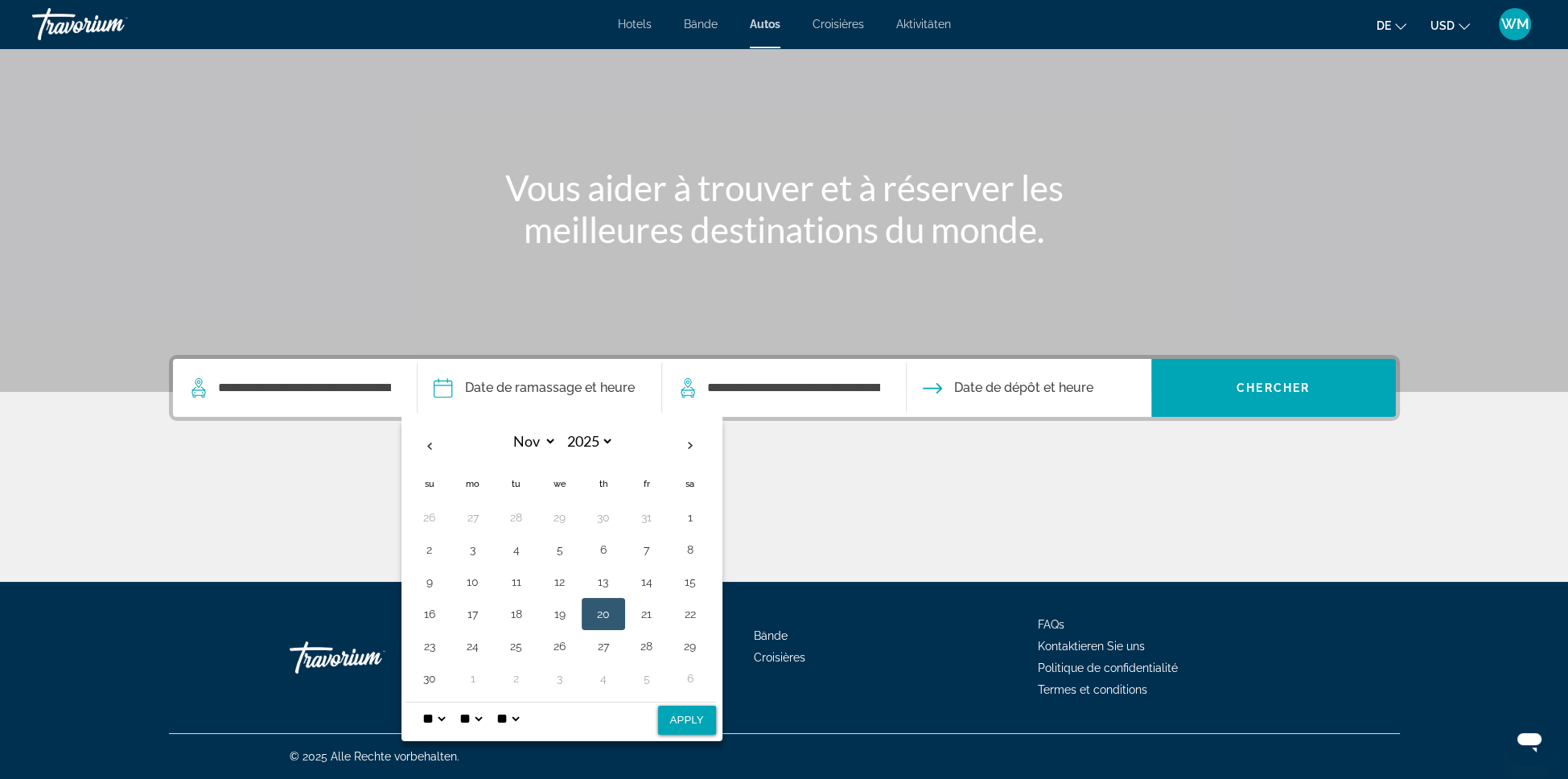
click at [591, 603] on button "20" at bounding box center [603, 613] width 26 height 22
click at [1029, 377] on span "Date de dépôt et heure" at bounding box center [1023, 388] width 139 height 22
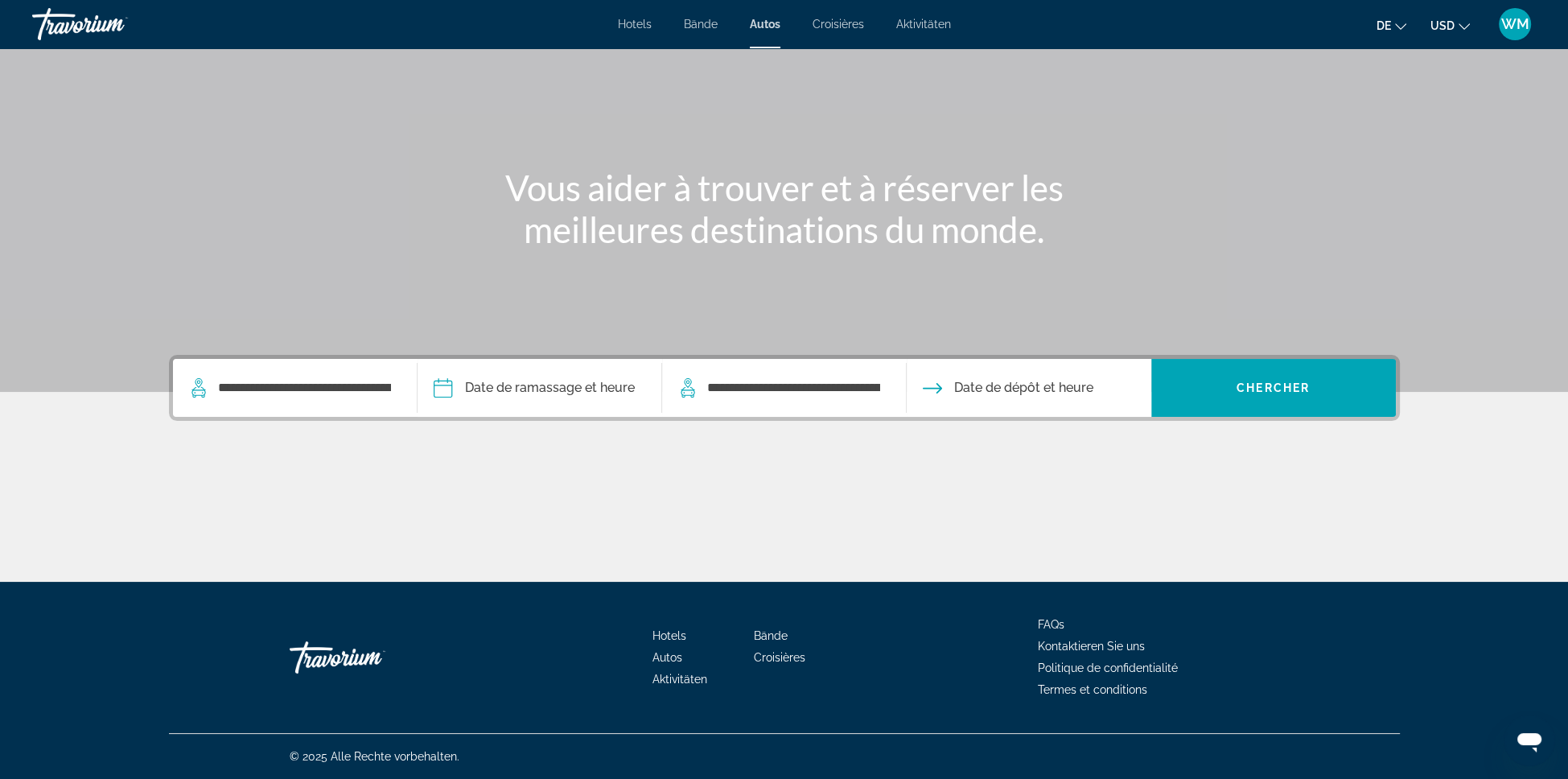
click at [1029, 377] on span "Date de dépôt et heure" at bounding box center [1023, 388] width 139 height 22
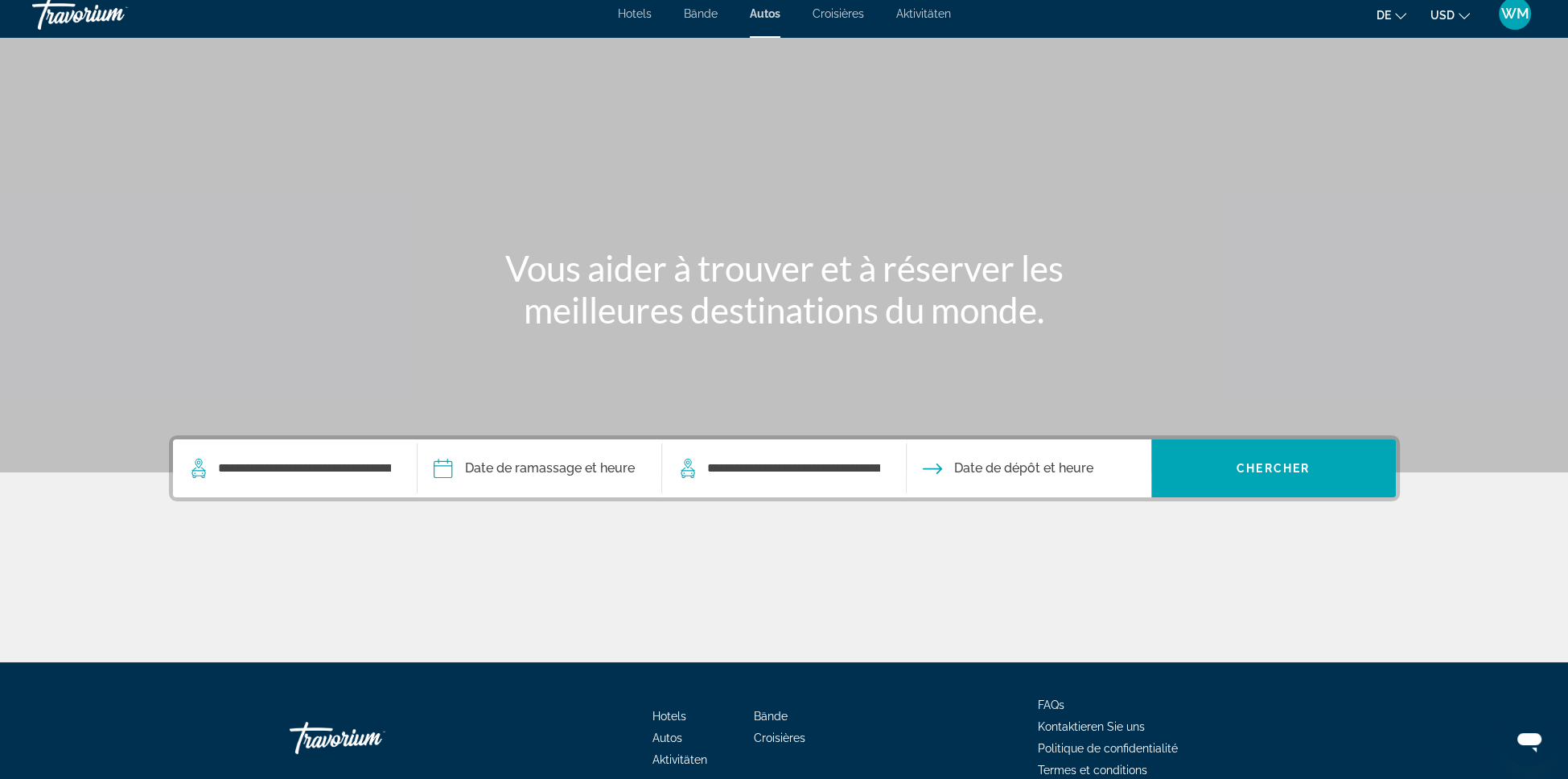
scroll to position [0, 0]
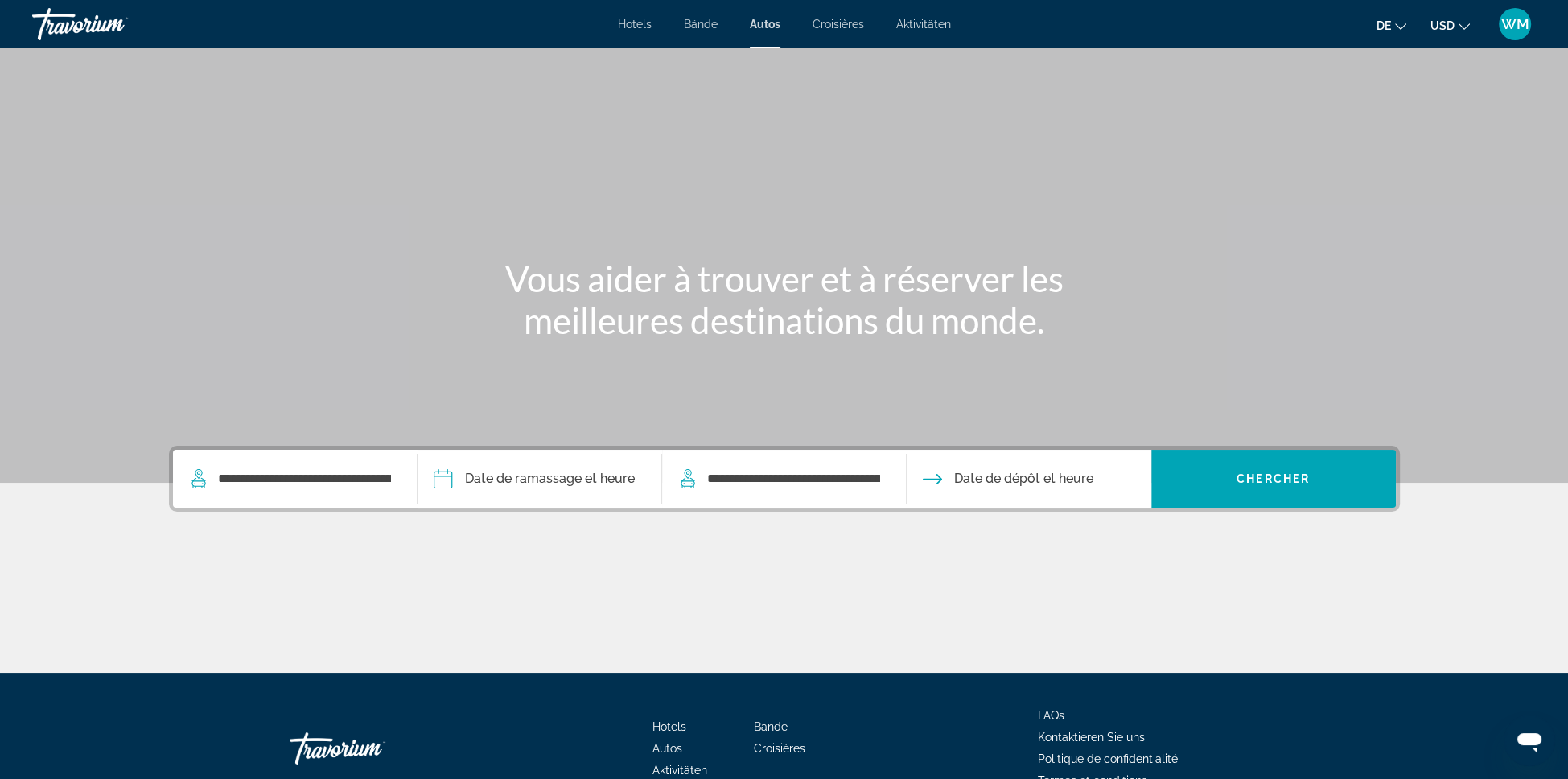
click at [857, 31] on font "Croisières" at bounding box center [837, 23] width 51 height 13
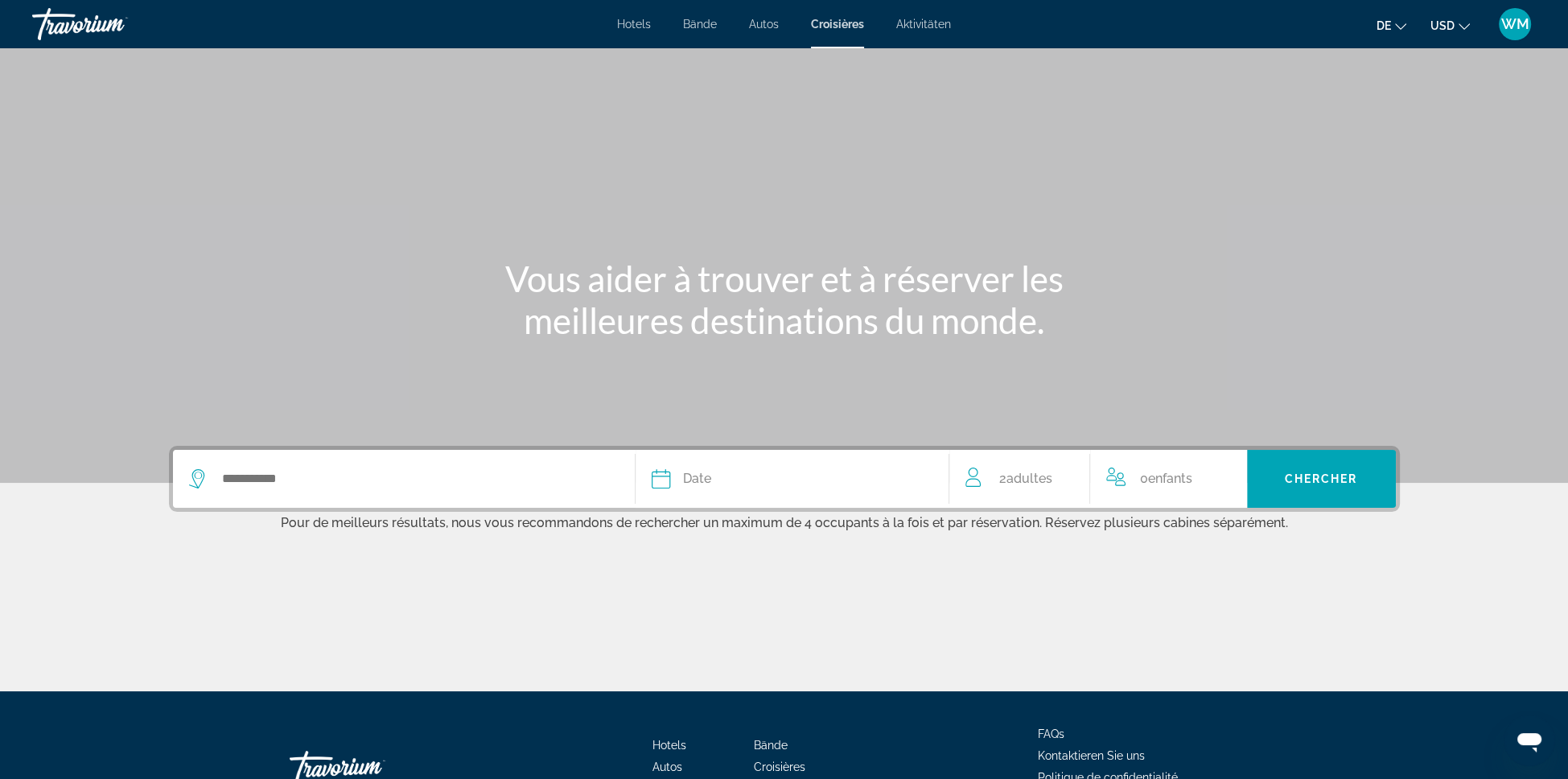
click at [951, 31] on font "Aktivitäten" at bounding box center [923, 23] width 55 height 13
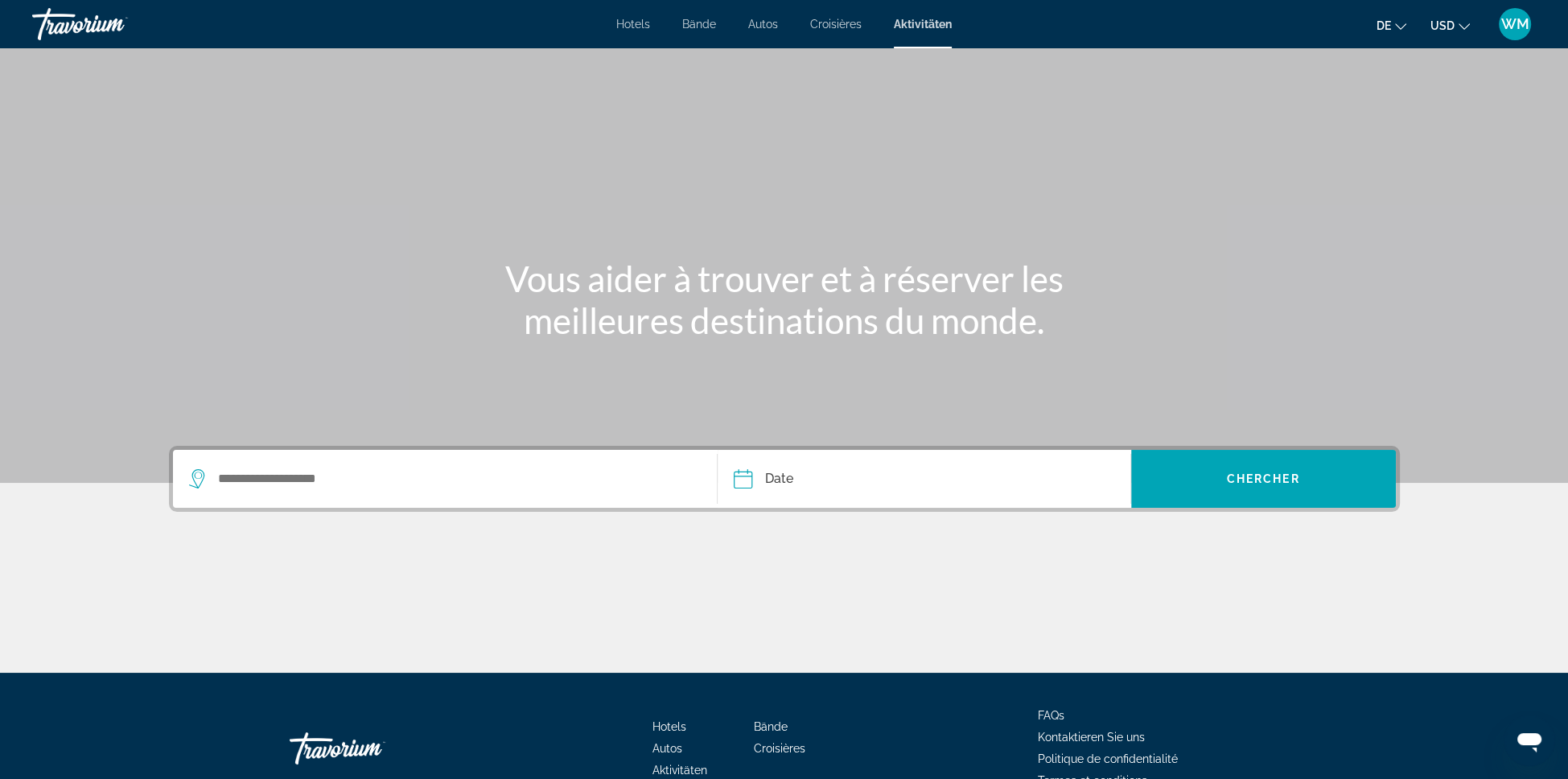
click at [1501, 32] on font "WM" at bounding box center [1514, 24] width 28 height 17
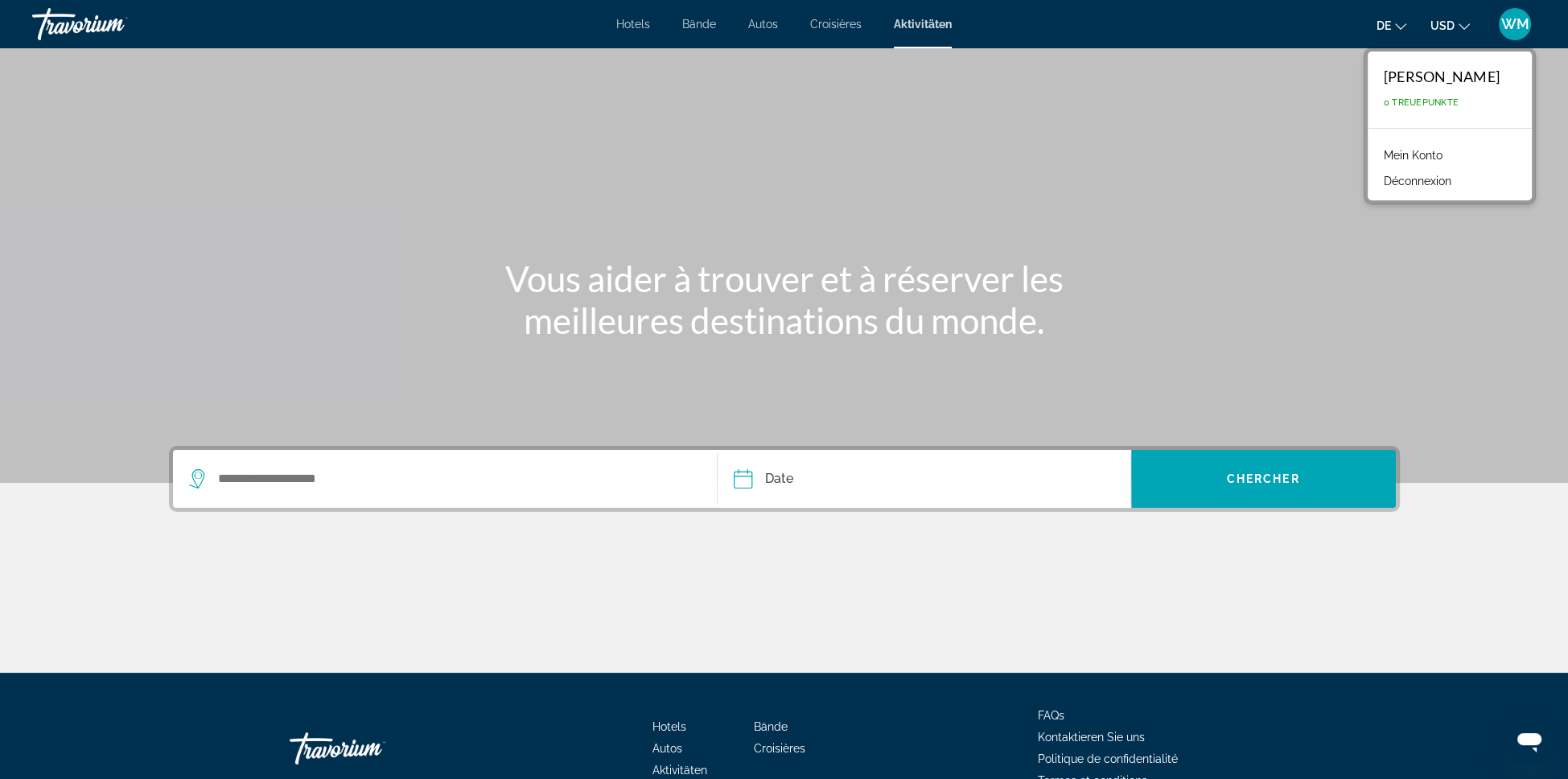
click at [1384, 162] on font "Mein Konto" at bounding box center [1413, 154] width 59 height 13
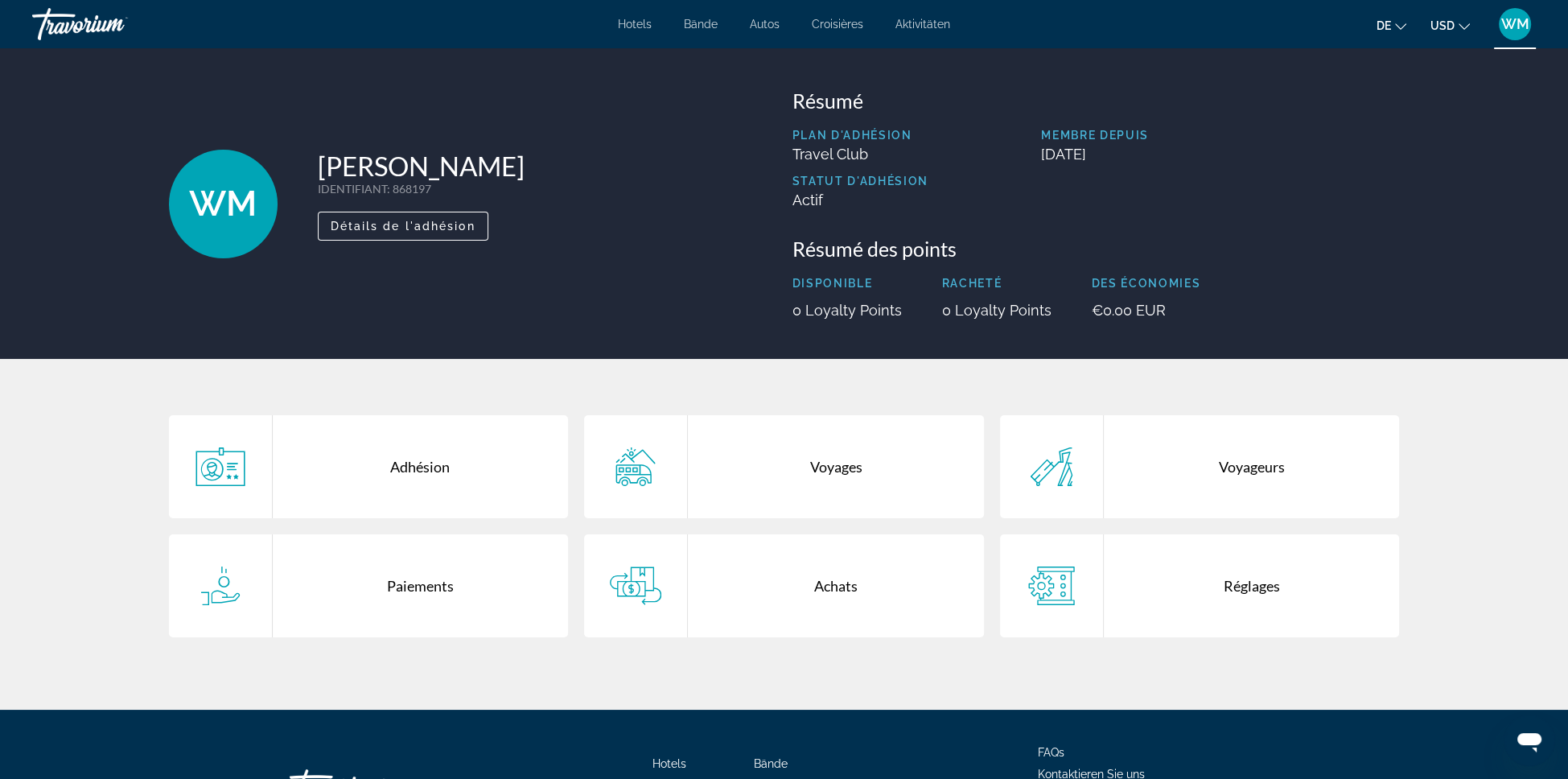
click at [1395, 32] on icon "Sprache ändern" at bounding box center [1400, 27] width 12 height 12
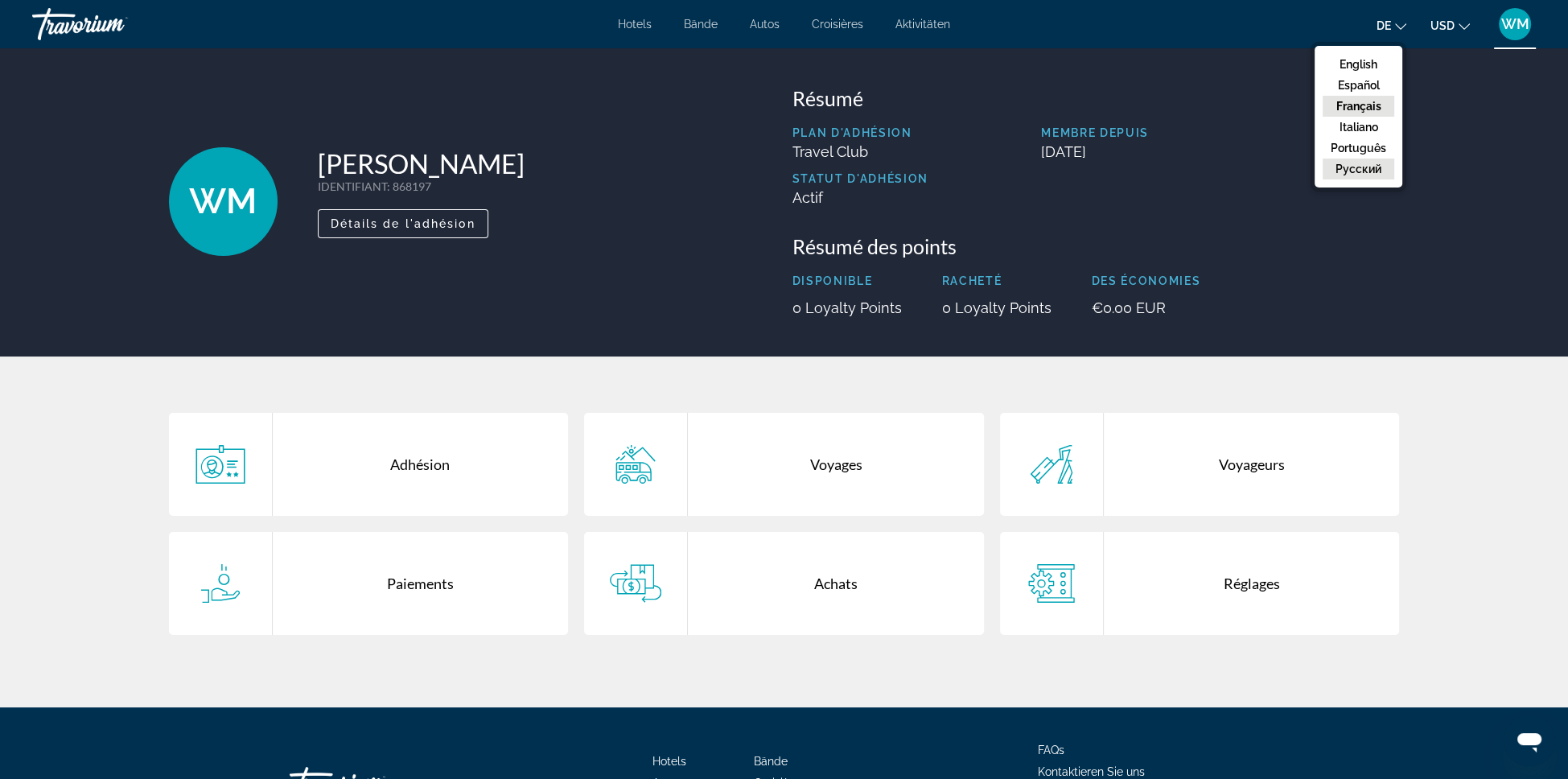
click at [1322, 179] on button "русский" at bounding box center [1358, 169] width 71 height 21
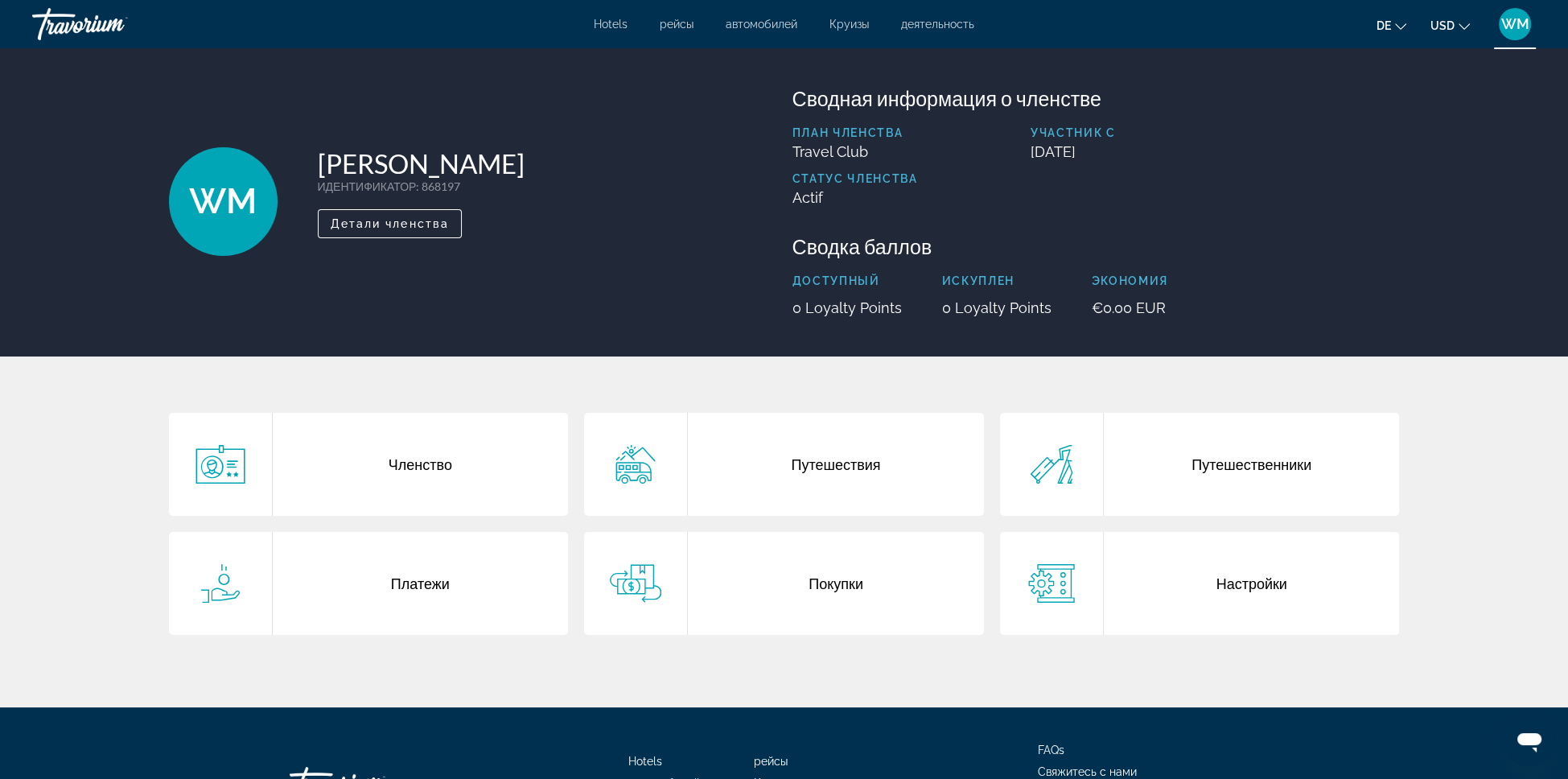
click at [1376, 27] on button "de English Español Français Italiano Português русский" at bounding box center [1391, 25] width 30 height 23
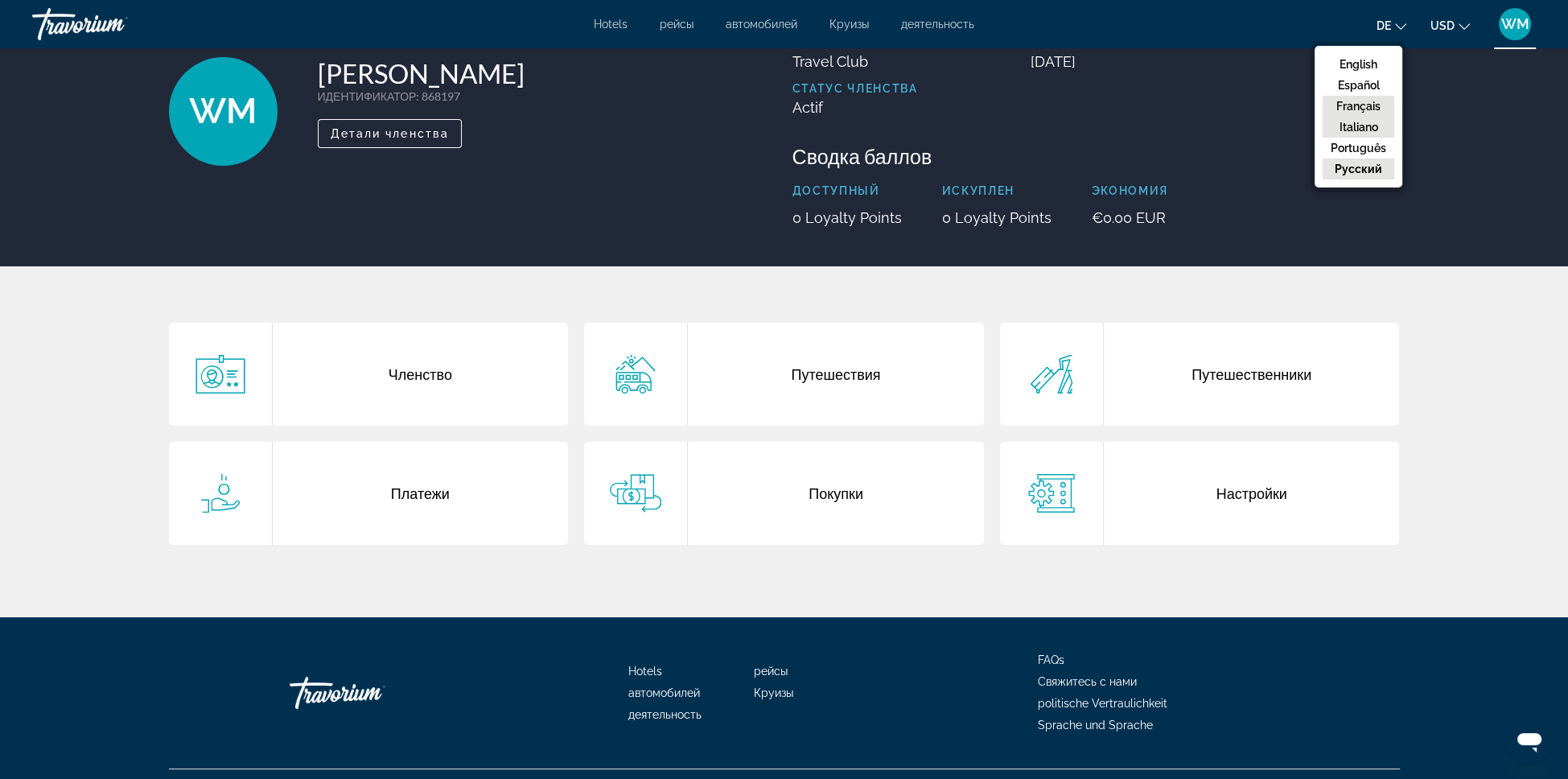
scroll to position [0, 0]
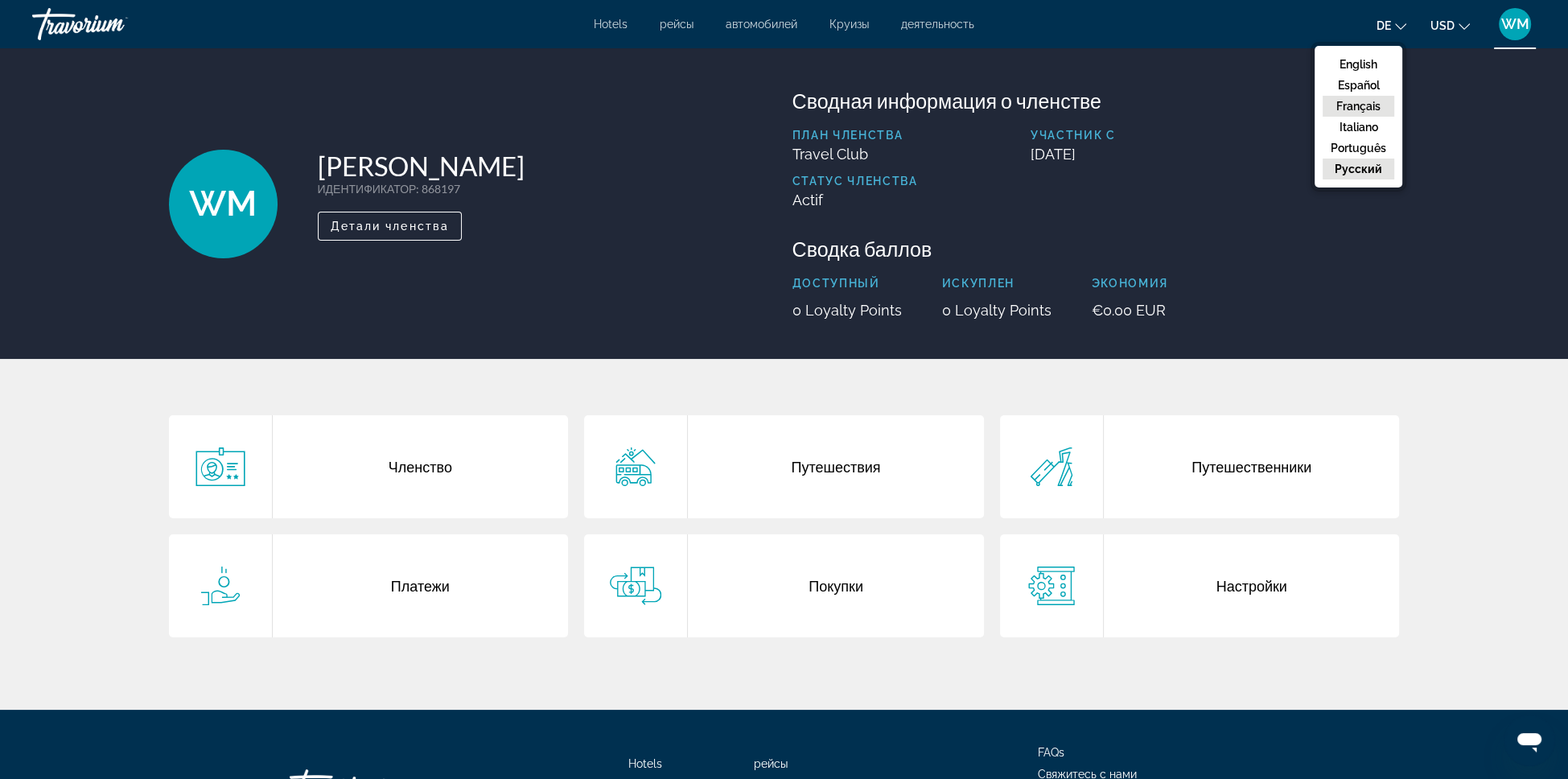
click at [1350, 58] on ul "English Español Français Italiano Português русский" at bounding box center [1358, 117] width 88 height 142
click at [1430, 28] on font "USD" at bounding box center [1442, 25] width 24 height 13
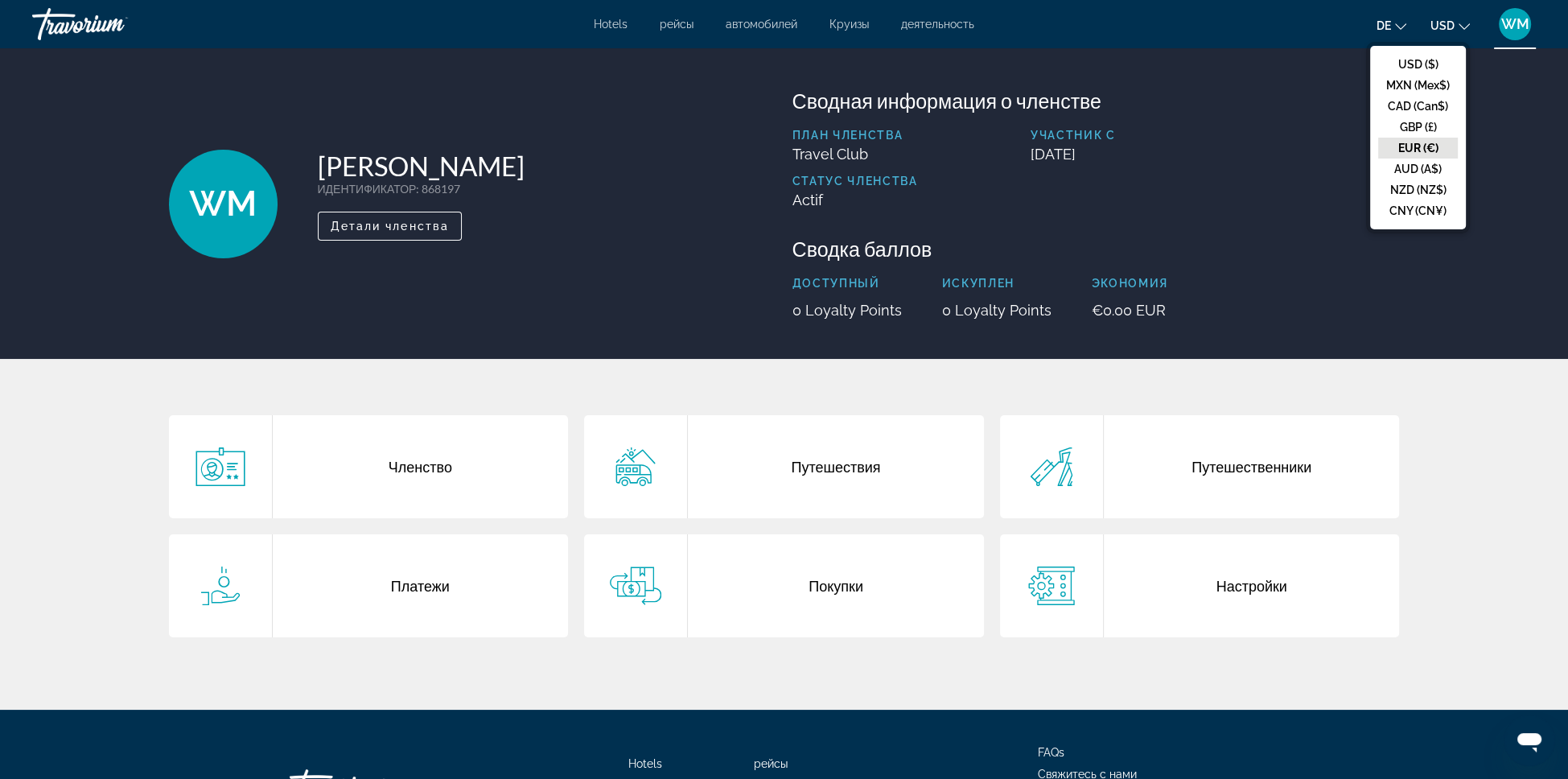
click at [1430, 30] on font "USD" at bounding box center [1442, 25] width 24 height 13
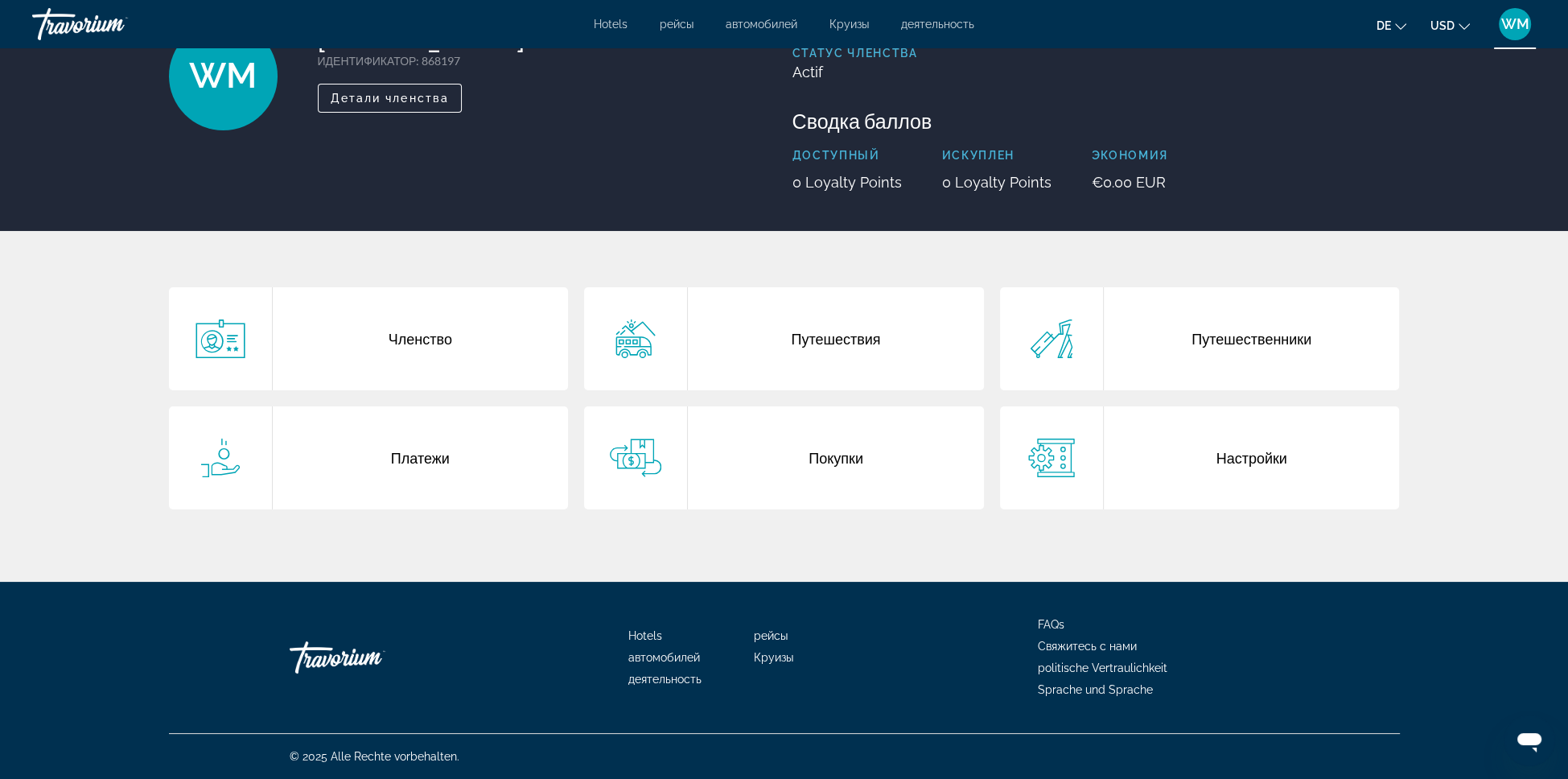
scroll to position [354, 0]
click at [1374, 406] on div "Настройки" at bounding box center [1251, 457] width 296 height 103
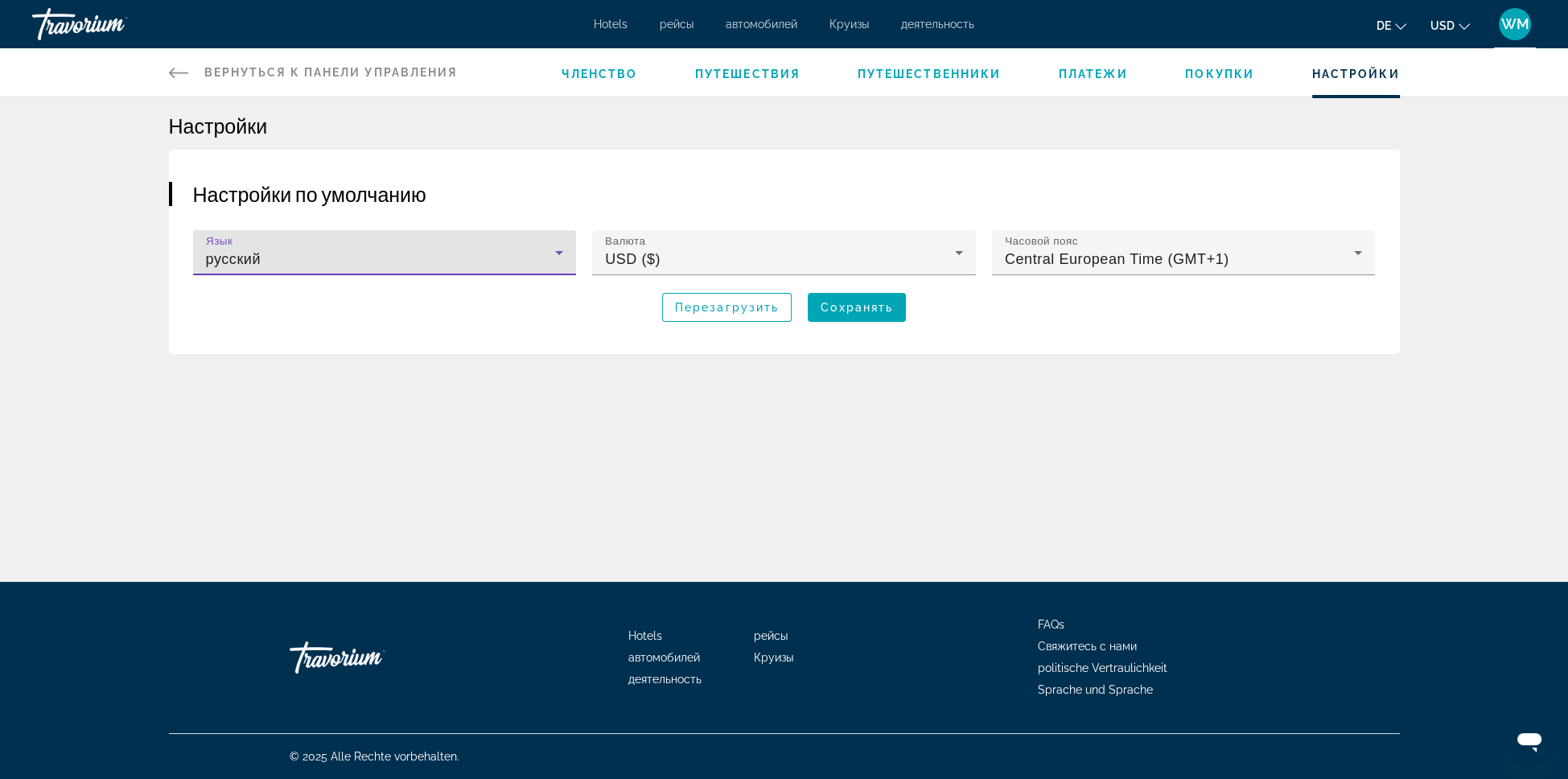
click at [549, 262] on icon "Hauptinhalt" at bounding box center [559, 253] width 19 height 19
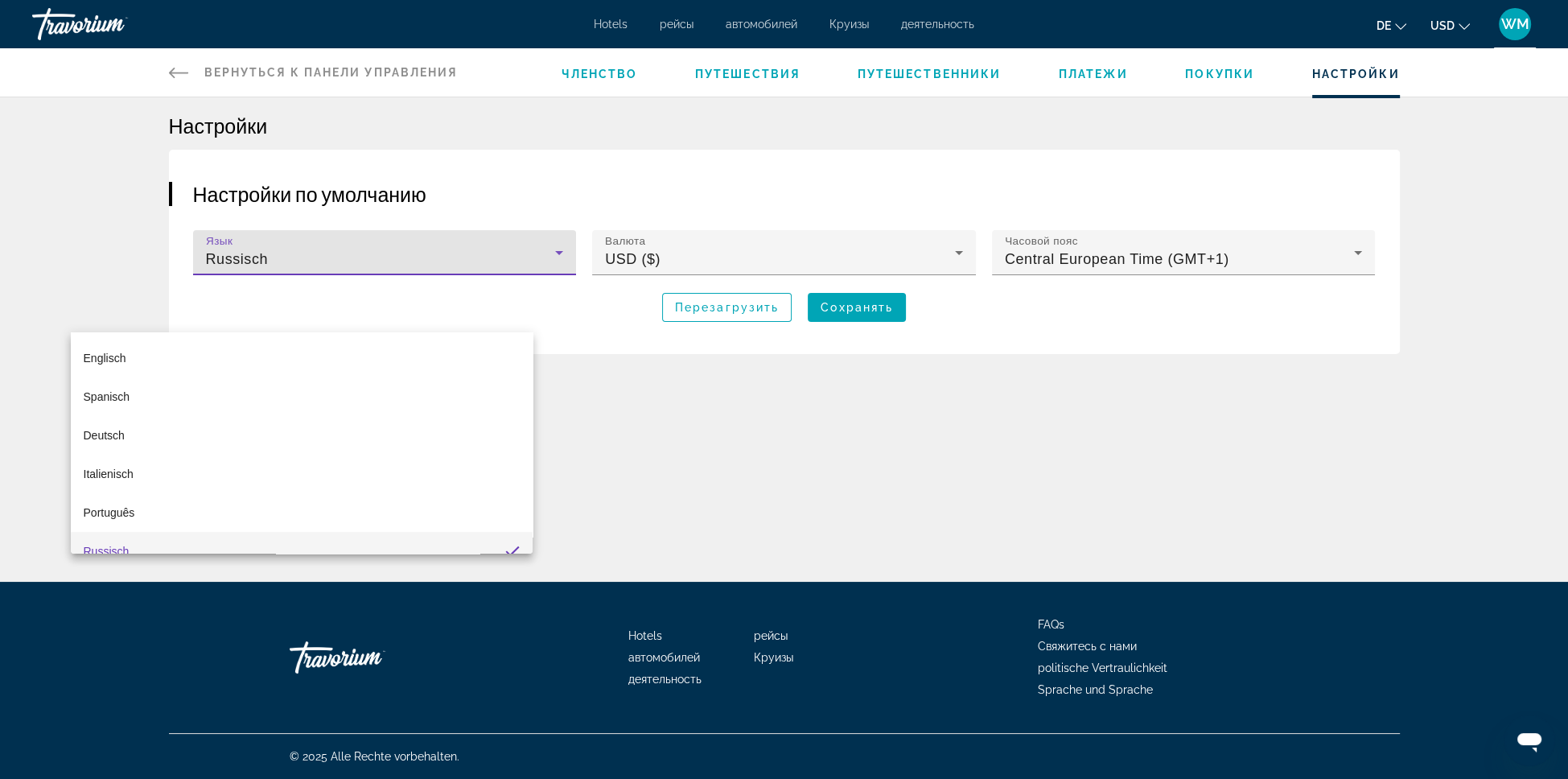
scroll to position [17, 0]
click at [1474, 311] on div at bounding box center [784, 390] width 1568 height 779
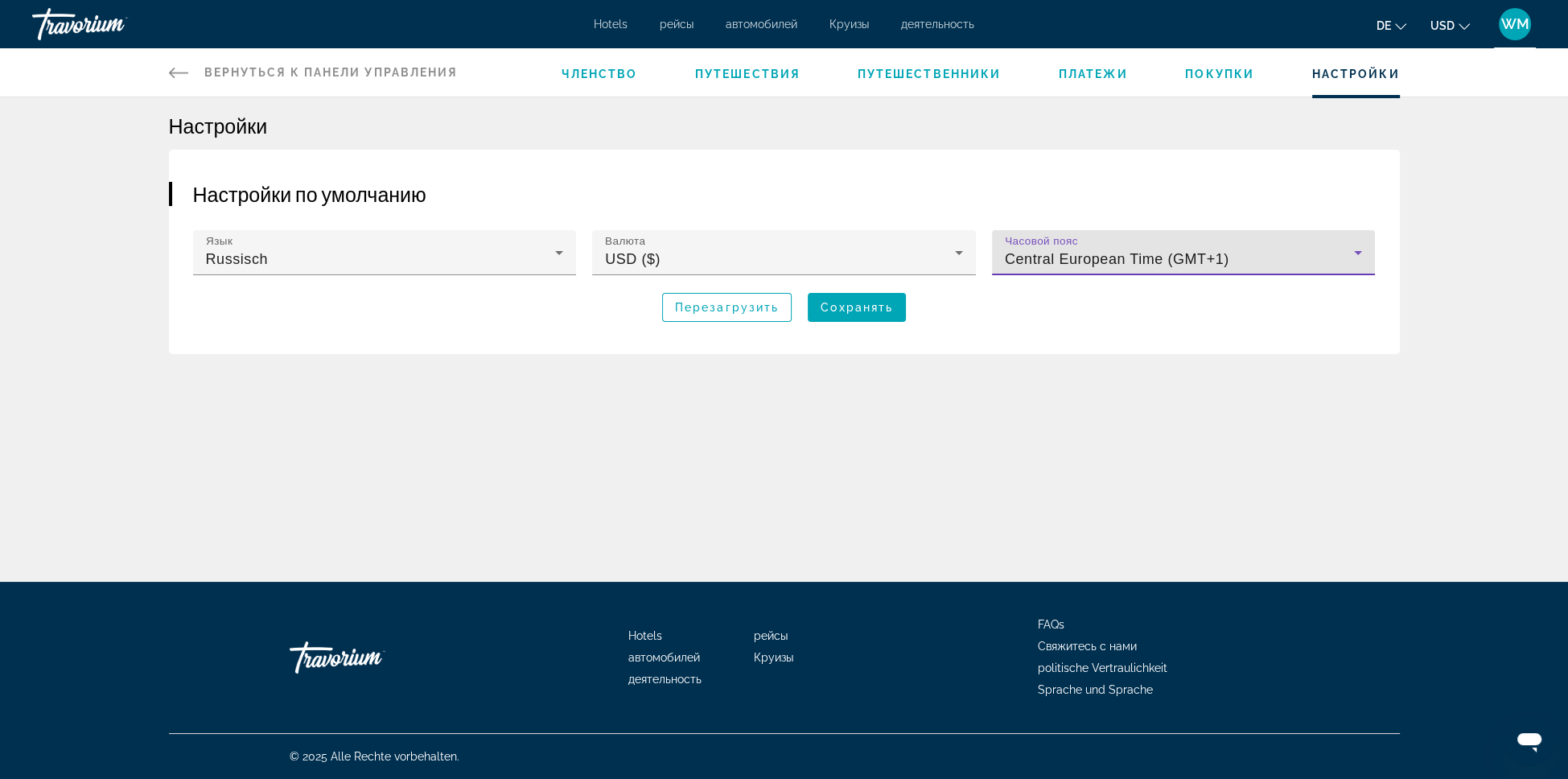
click at [1368, 262] on icon "Hauptinhalt" at bounding box center [1358, 253] width 19 height 19
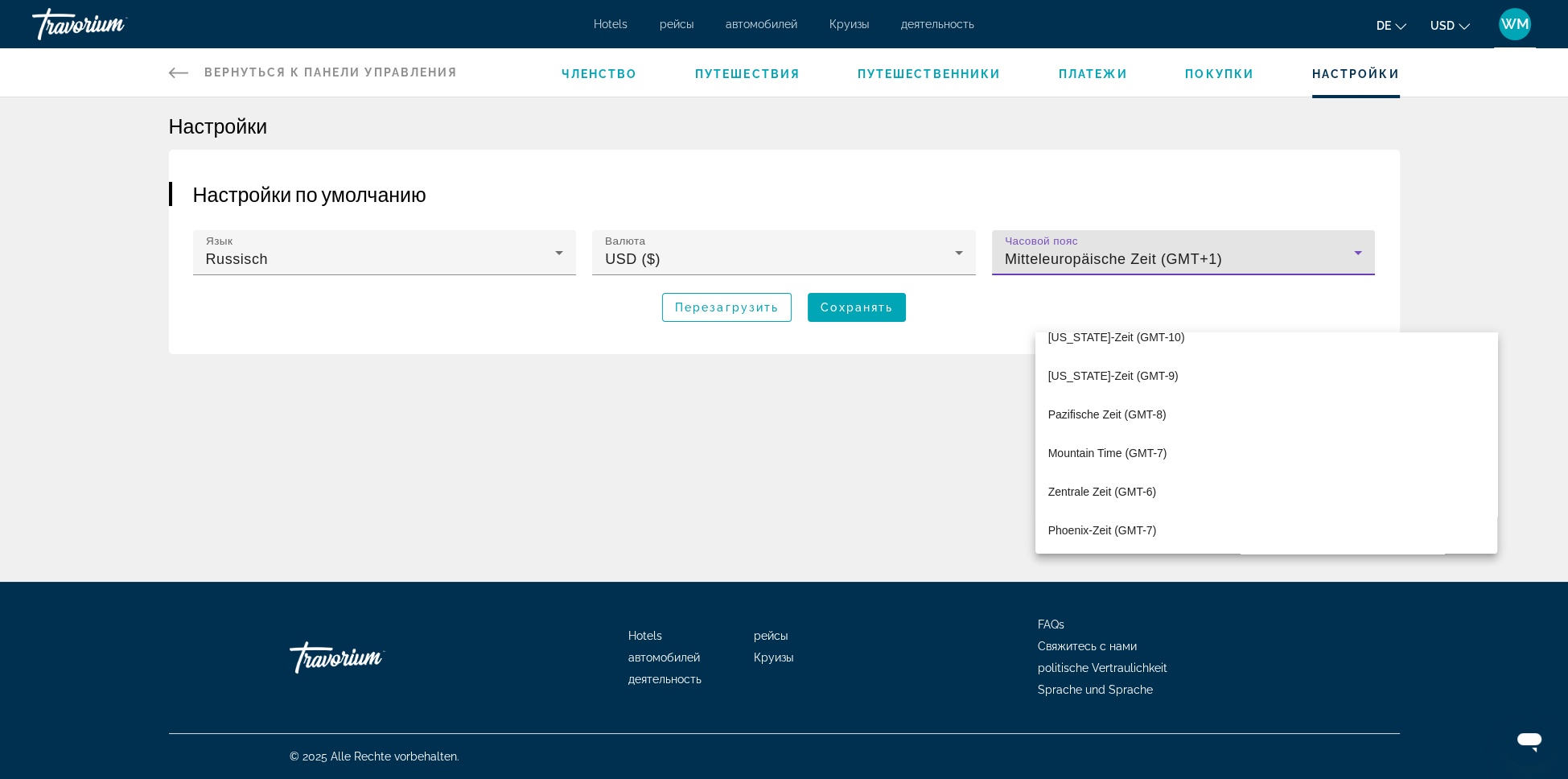
scroll to position [0, 0]
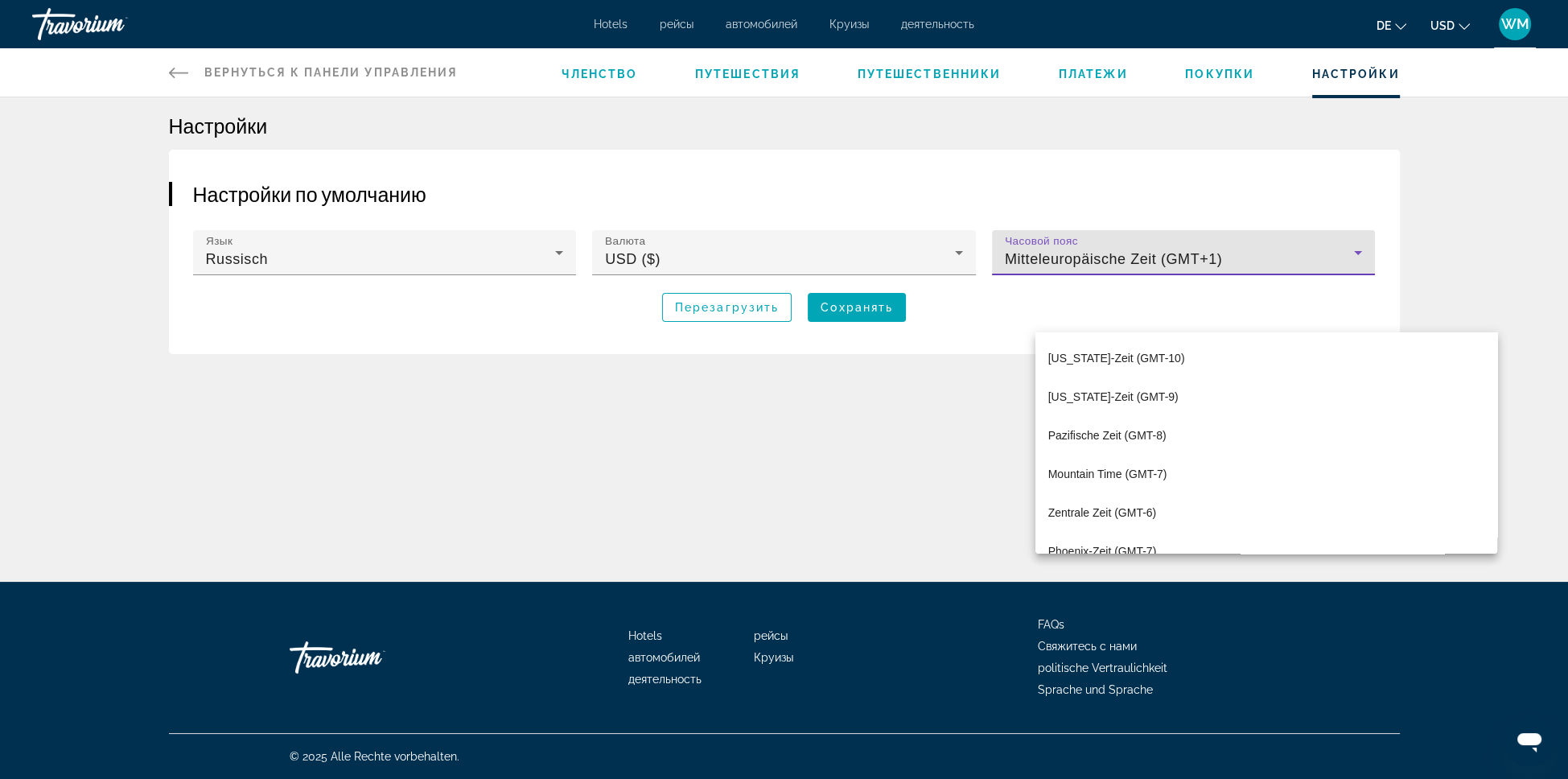
click at [892, 280] on div at bounding box center [784, 390] width 1568 height 779
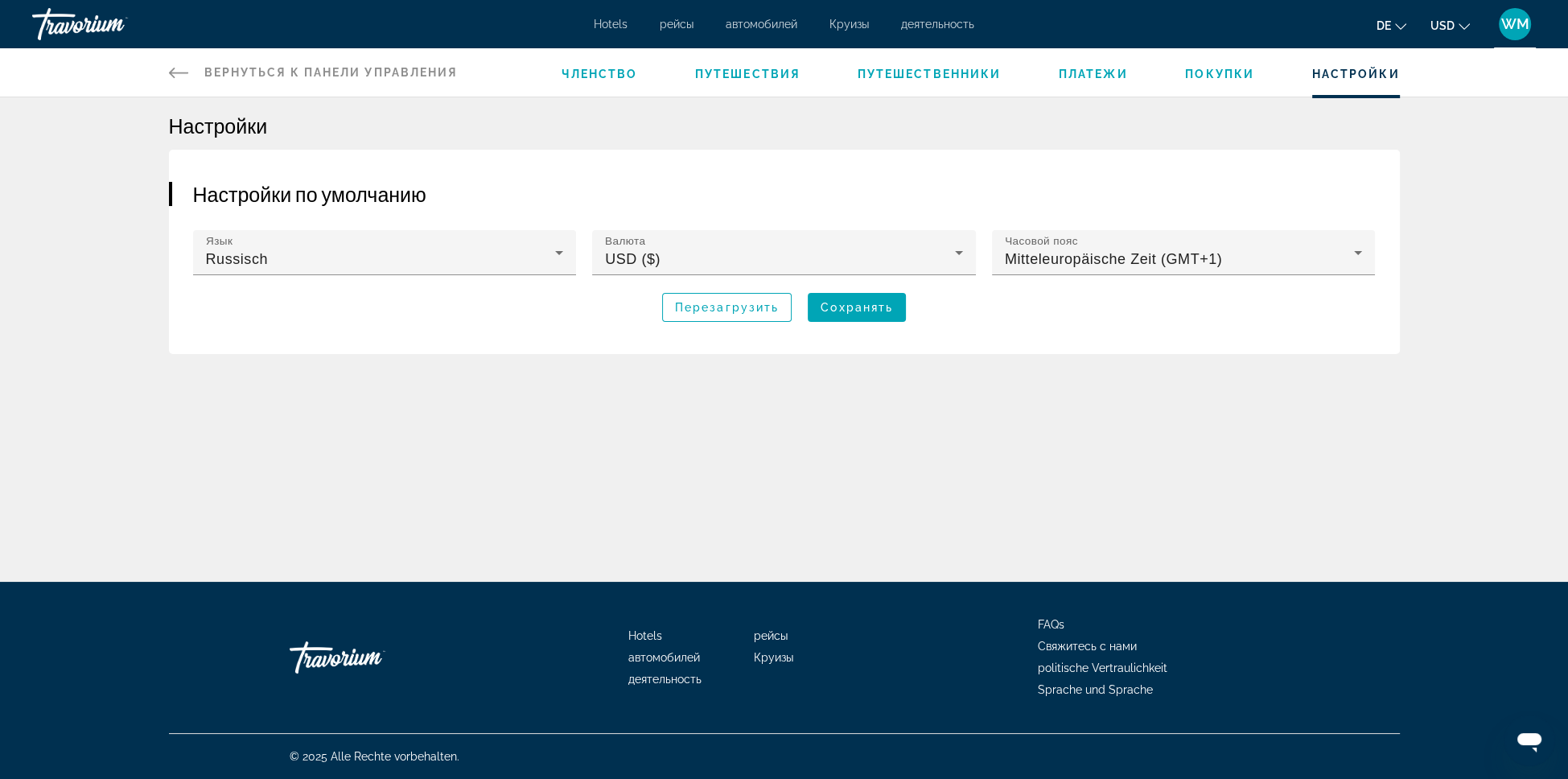
click at [169, 82] on icon "Hauptinhalt" at bounding box center [178, 72] width 19 height 19
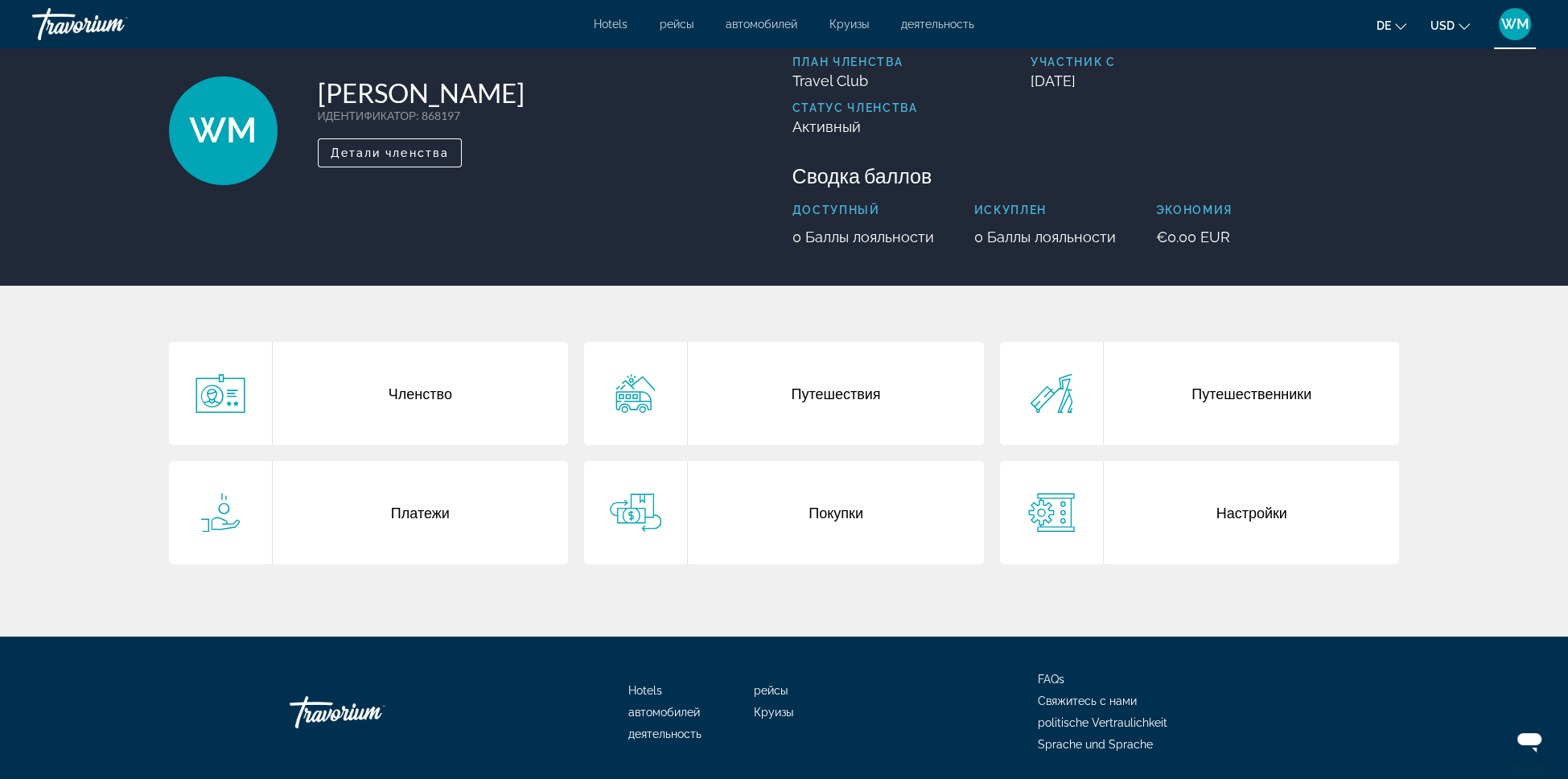
scroll to position [76, 0]
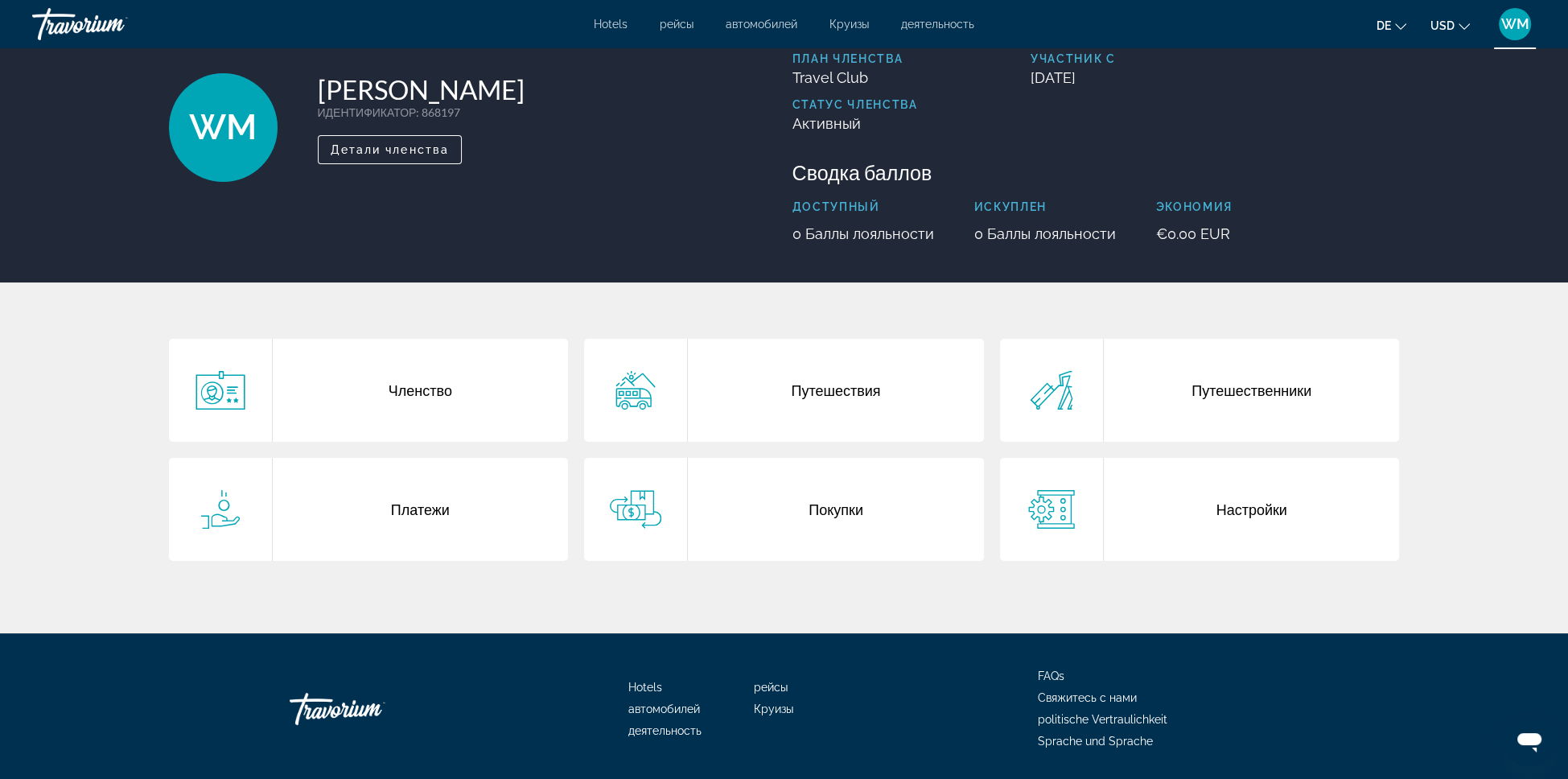
click at [1501, 32] on font "WM" at bounding box center [1514, 24] width 28 height 17
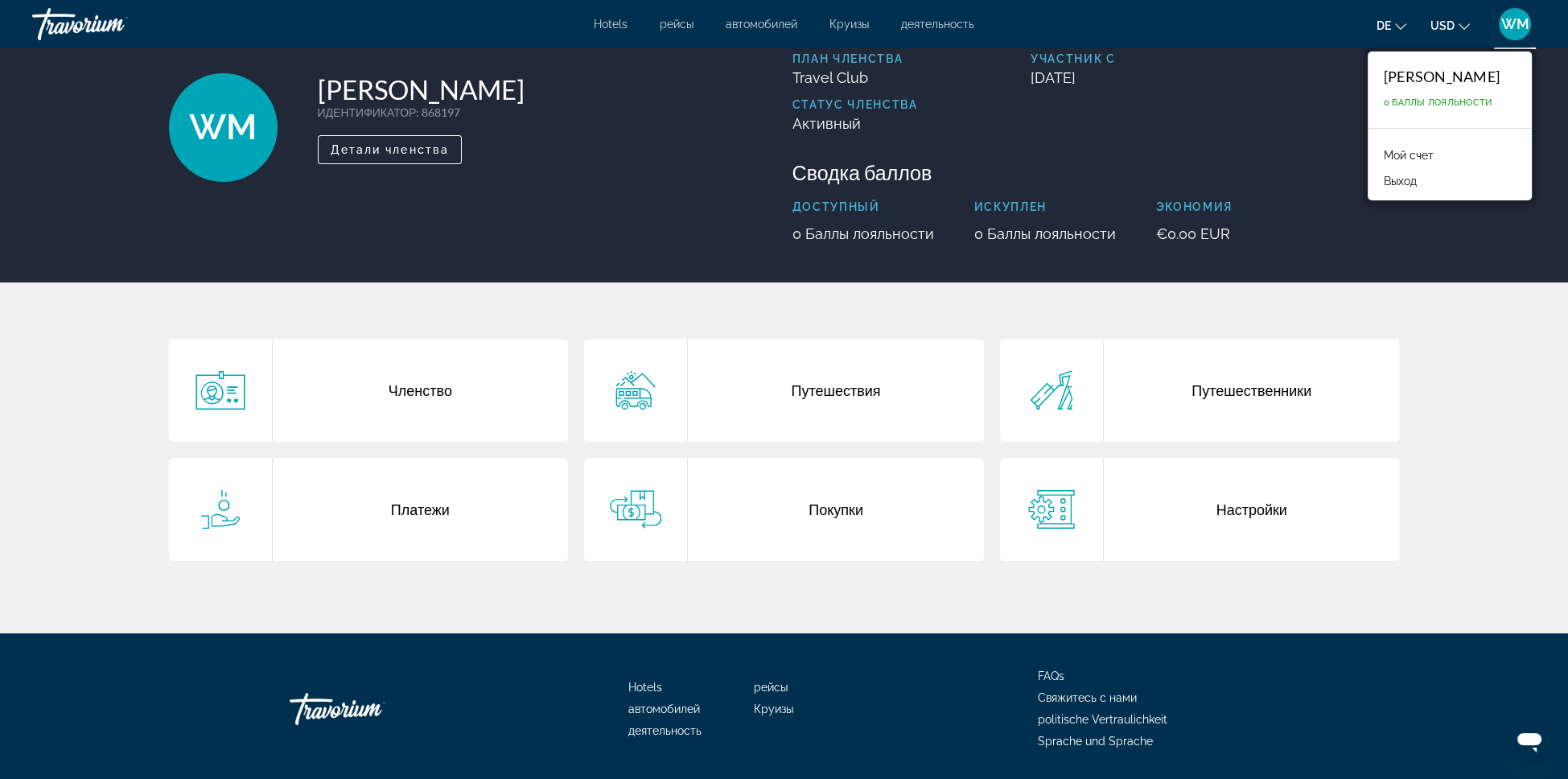
click at [1395, 30] on icon "Sprache ändern" at bounding box center [1400, 27] width 12 height 12
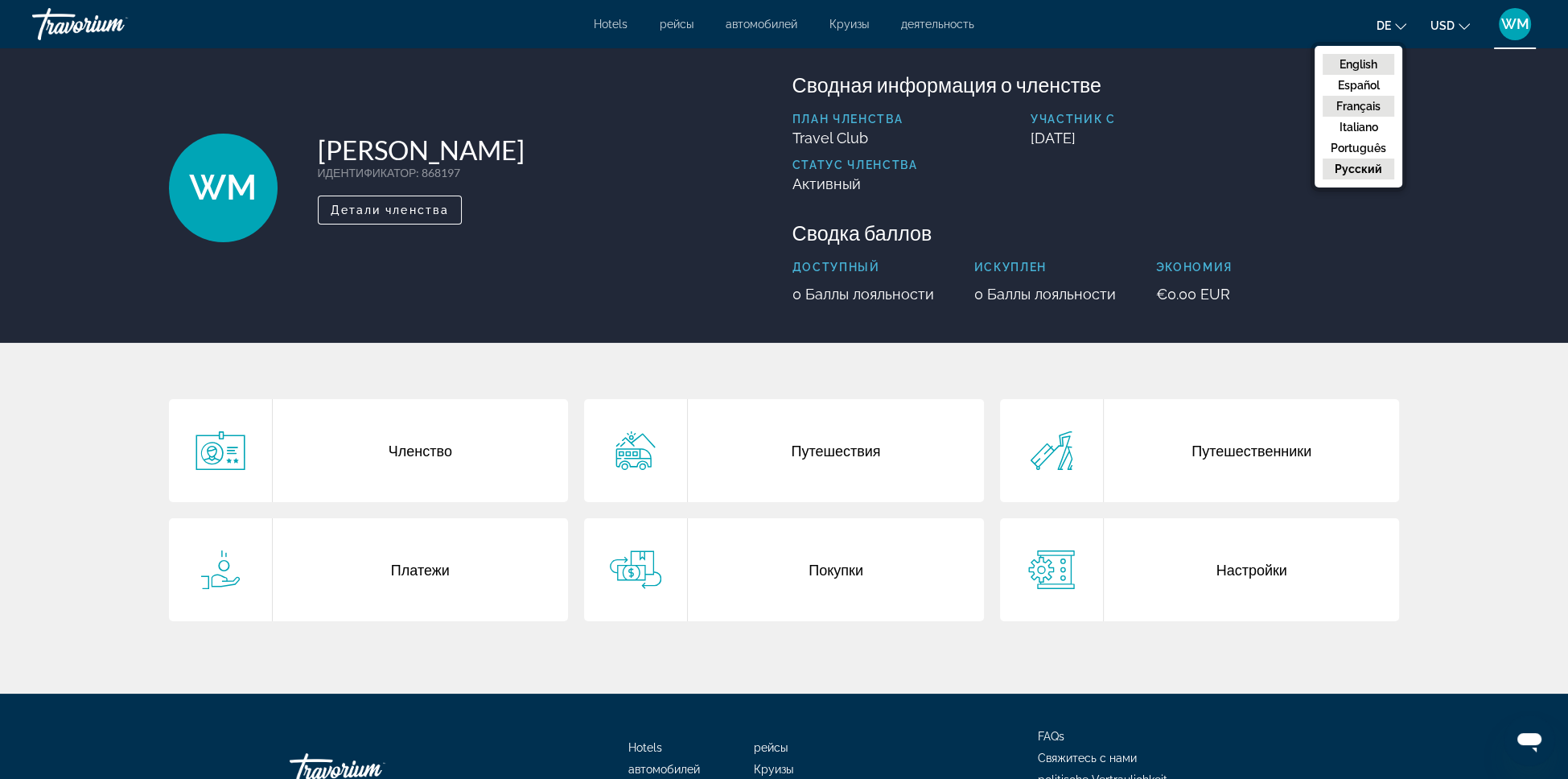
scroll to position [0, 0]
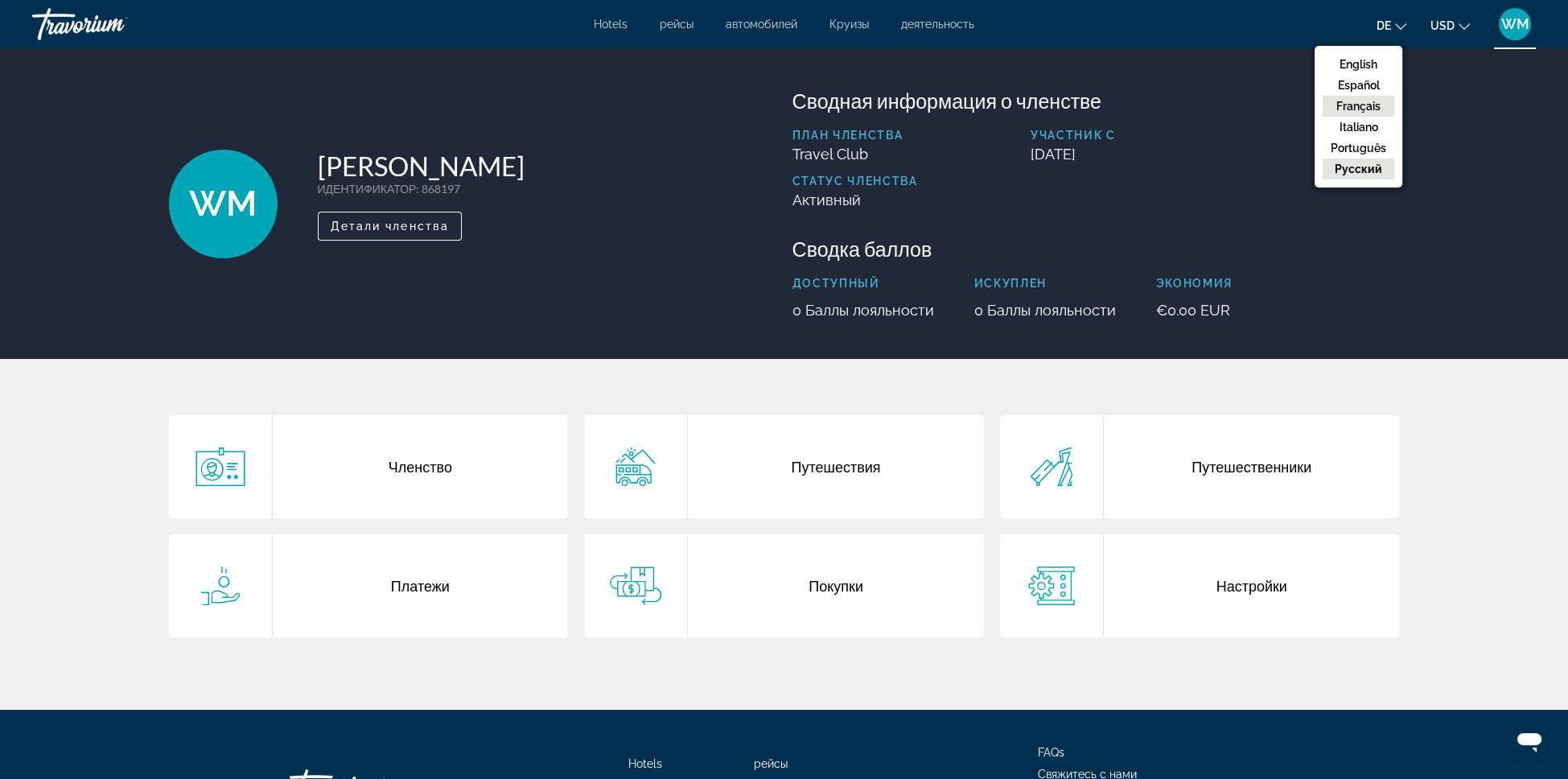
click at [1399, 113] on h3 "Сводная информация о членстве" at bounding box center [1096, 100] width 607 height 24
click at [1501, 40] on div "WM" at bounding box center [1514, 23] width 32 height 32
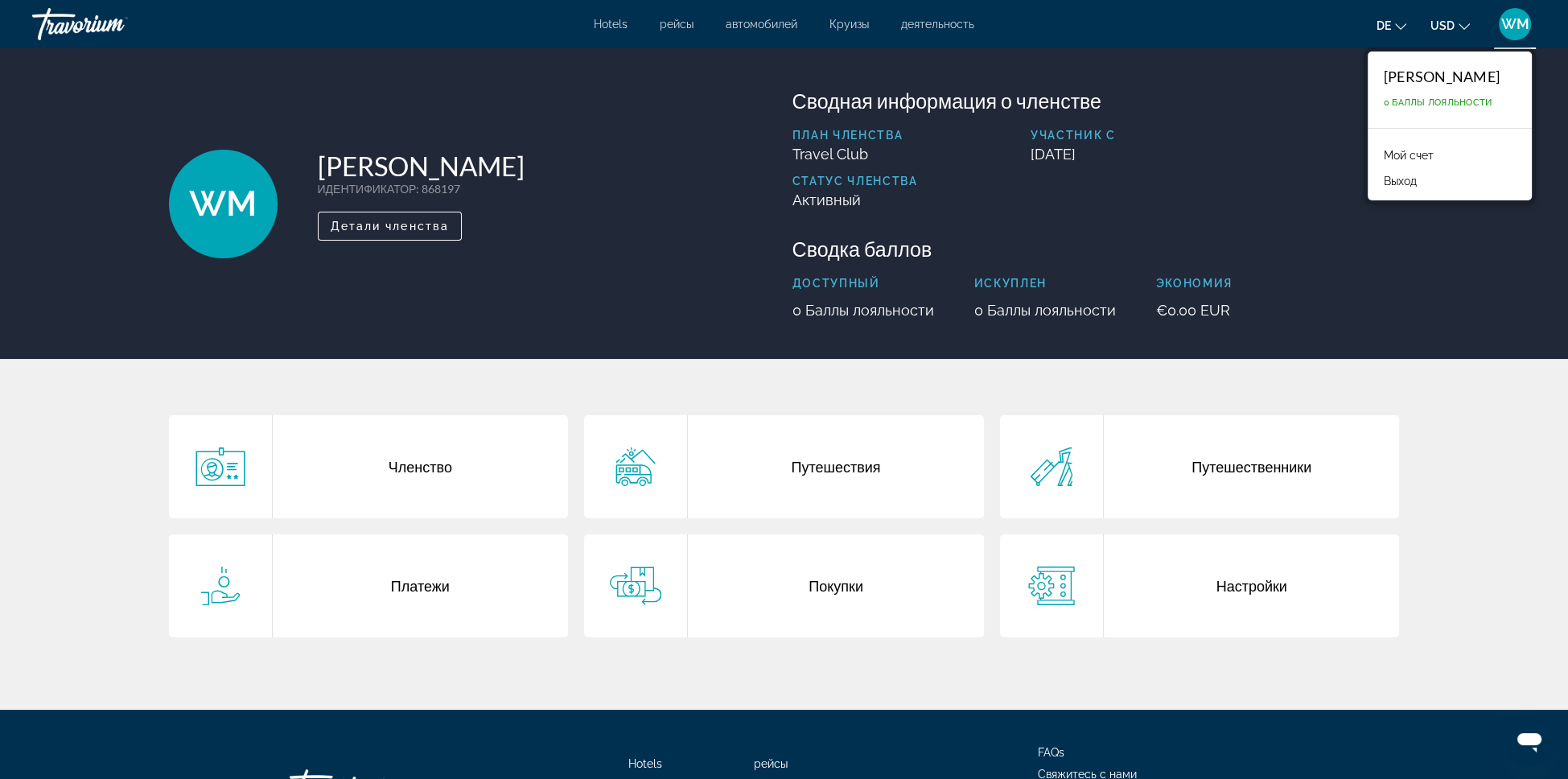
click at [1384, 187] on font "Выход" at bounding box center [1400, 180] width 33 height 13
